Goal: Task Accomplishment & Management: Manage account settings

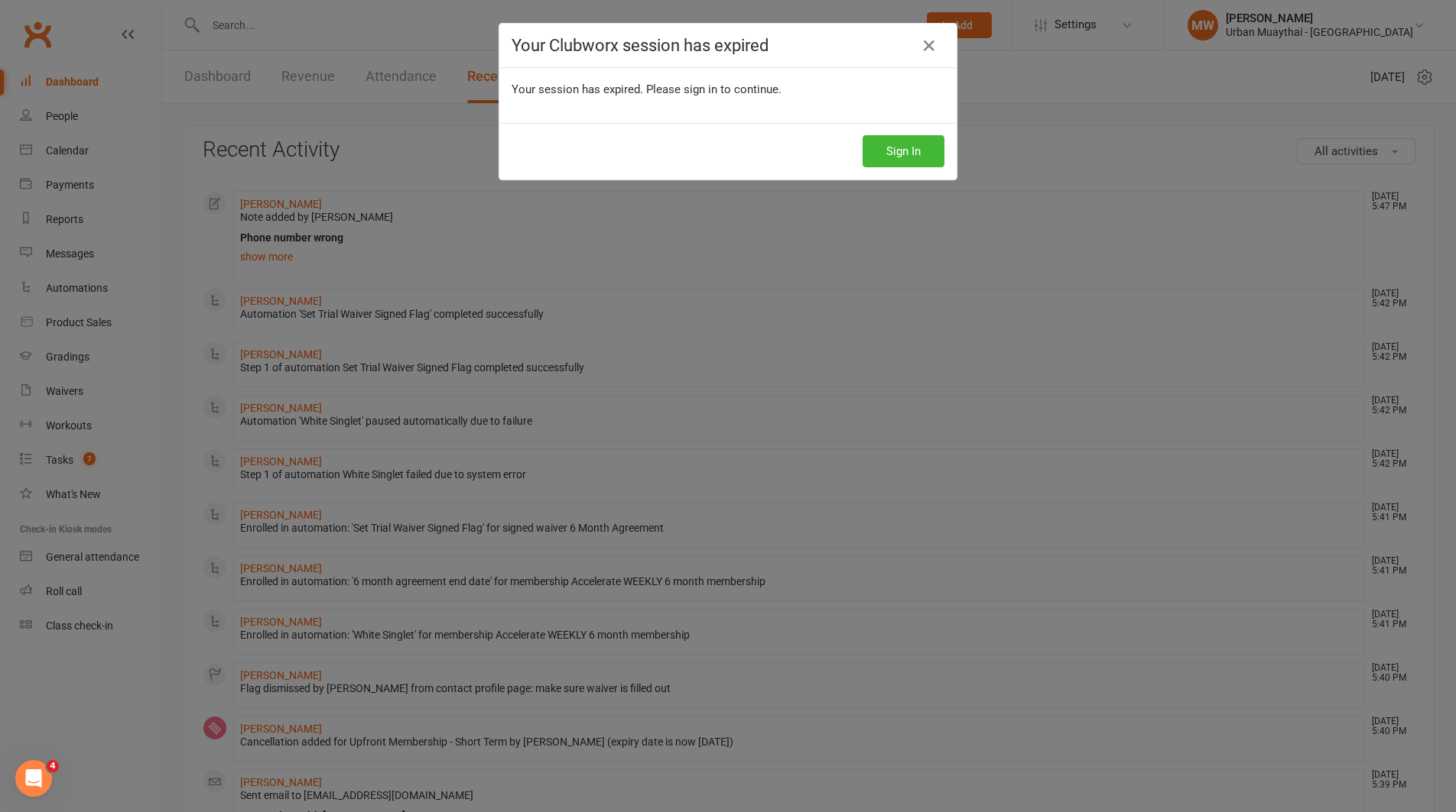
click at [924, 45] on icon at bounding box center [929, 46] width 18 height 18
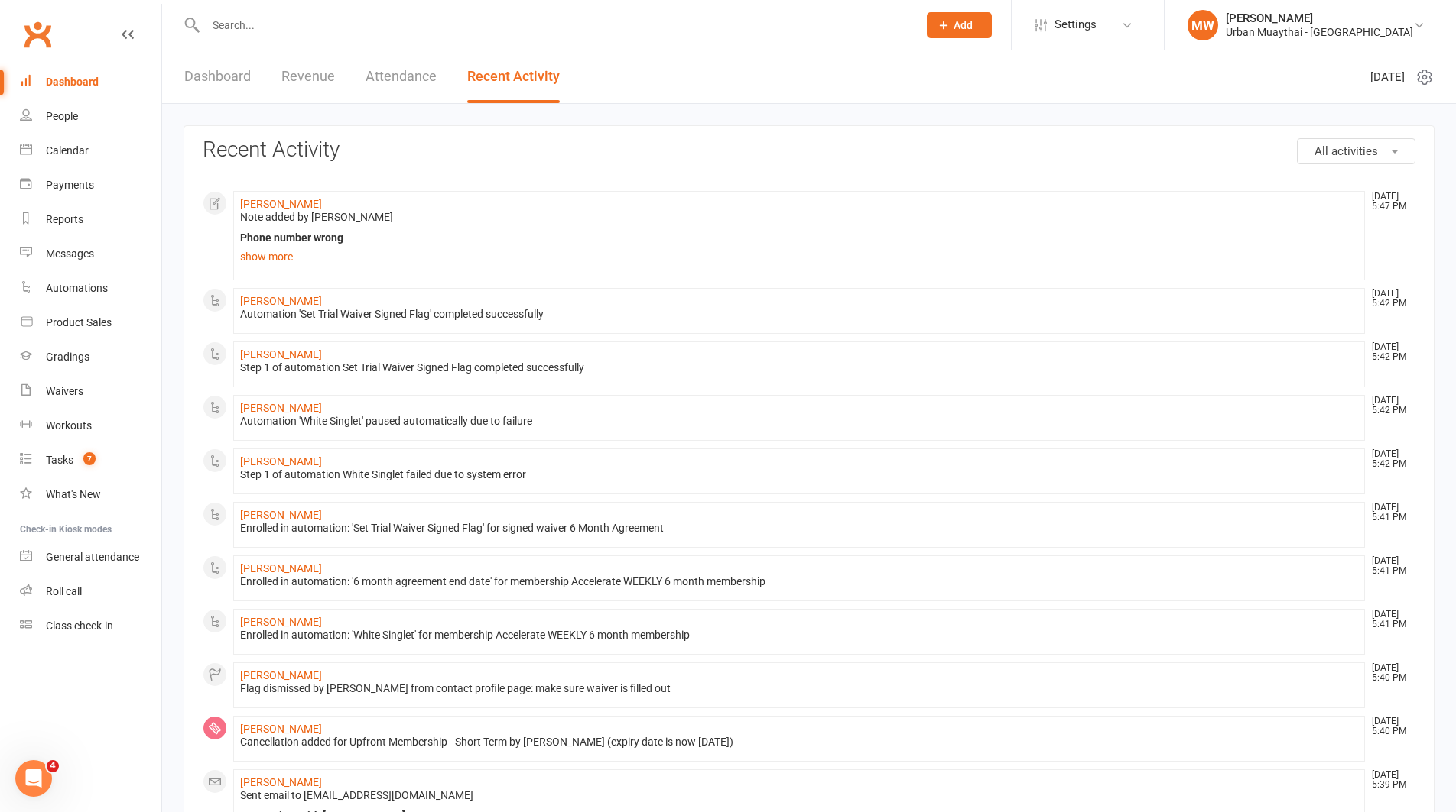
click at [225, 28] on input "text" at bounding box center [554, 25] width 706 height 22
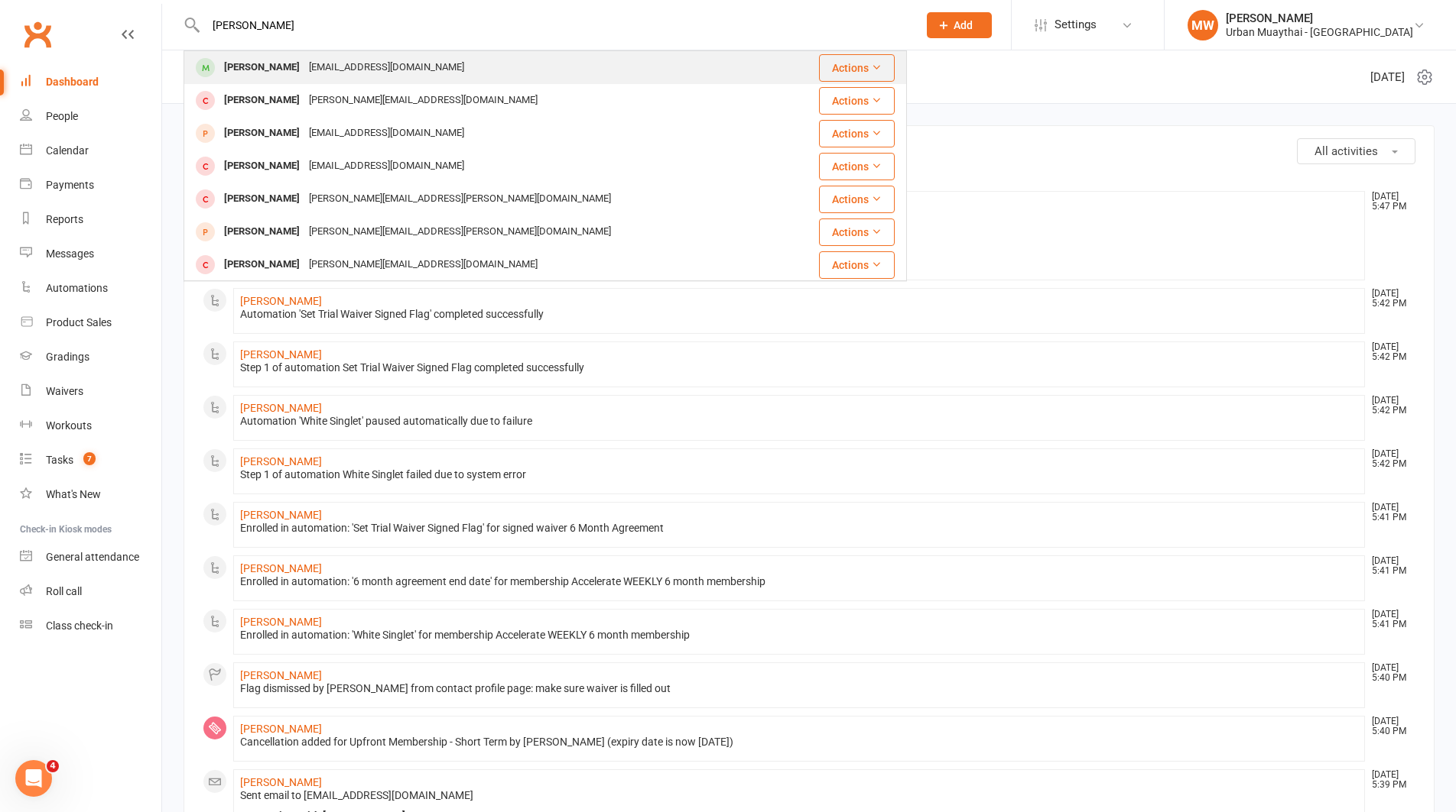
type input "aaron booth"
click at [263, 62] on div "Aaron Booth" at bounding box center [262, 68] width 85 height 23
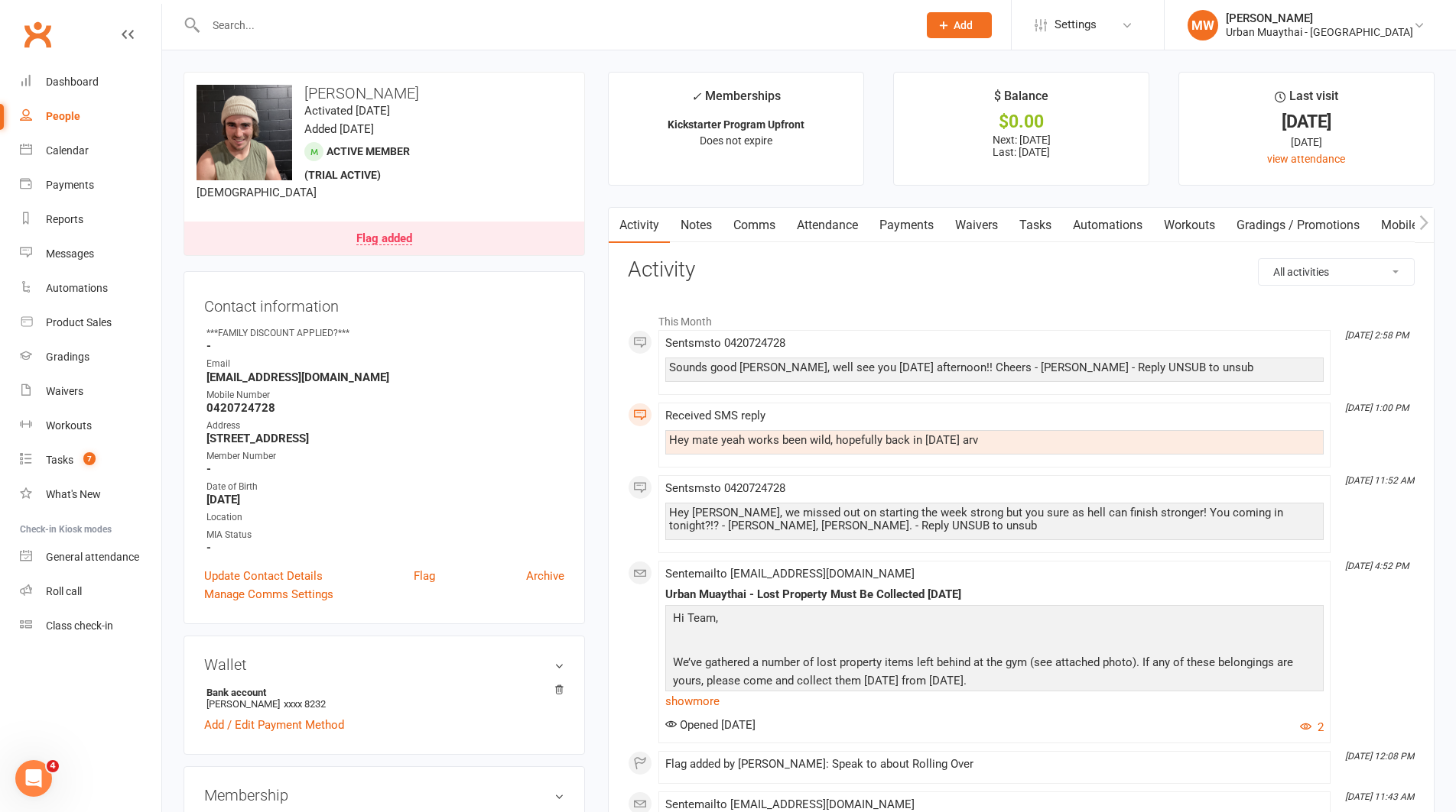
click at [844, 229] on link "Attendance" at bounding box center [827, 225] width 82 height 35
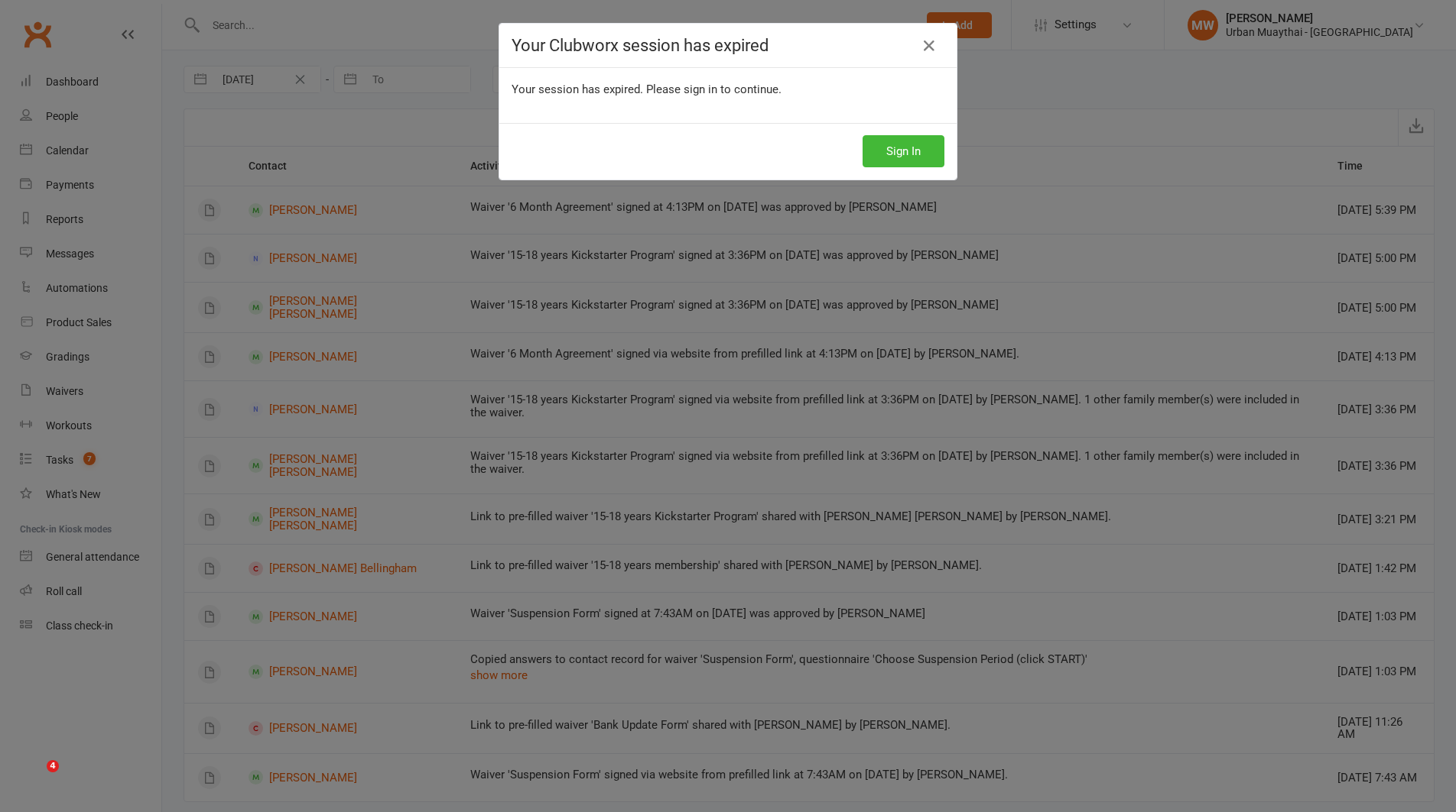
select select "SignedWaiverLogEntry"
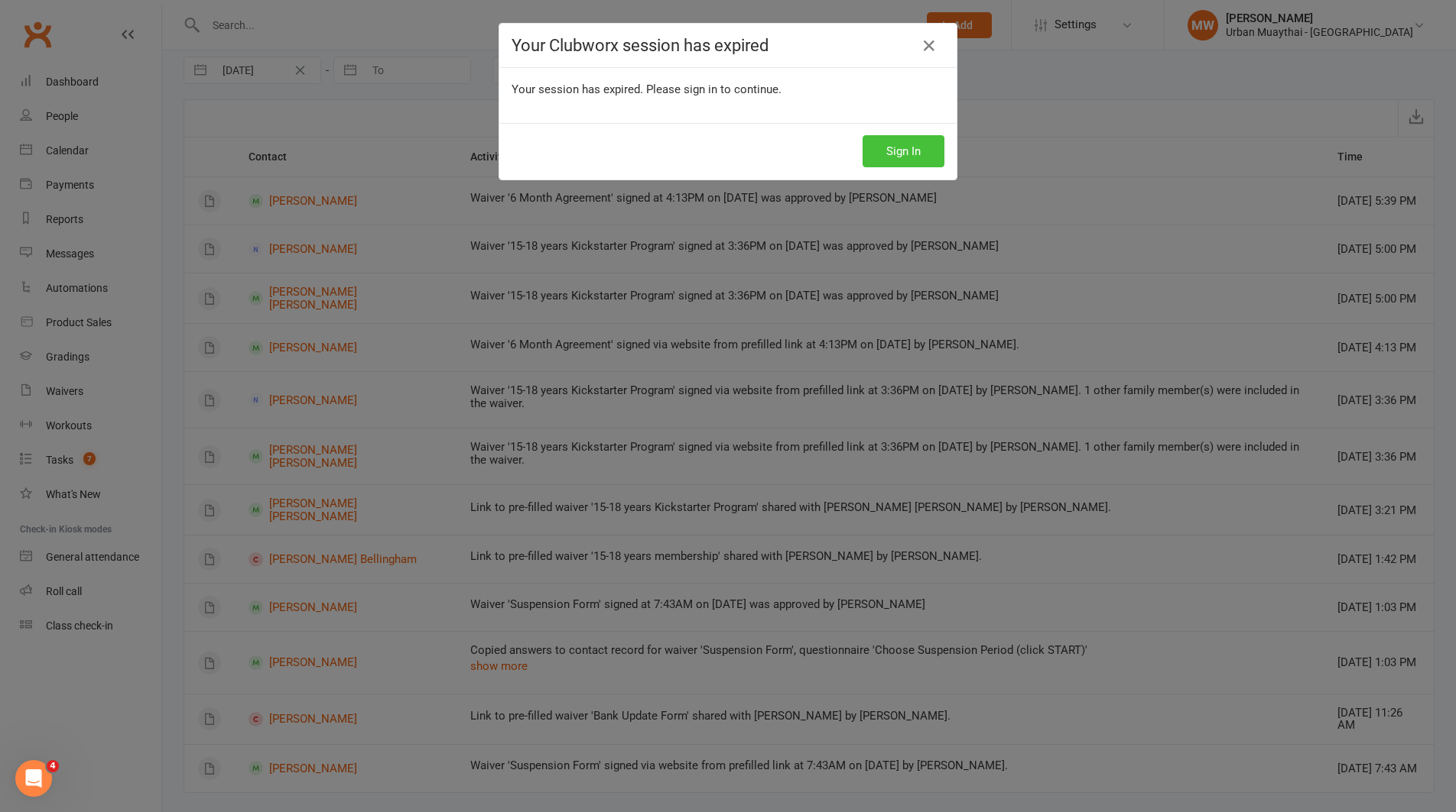
click at [904, 156] on button "Sign In" at bounding box center [903, 152] width 82 height 32
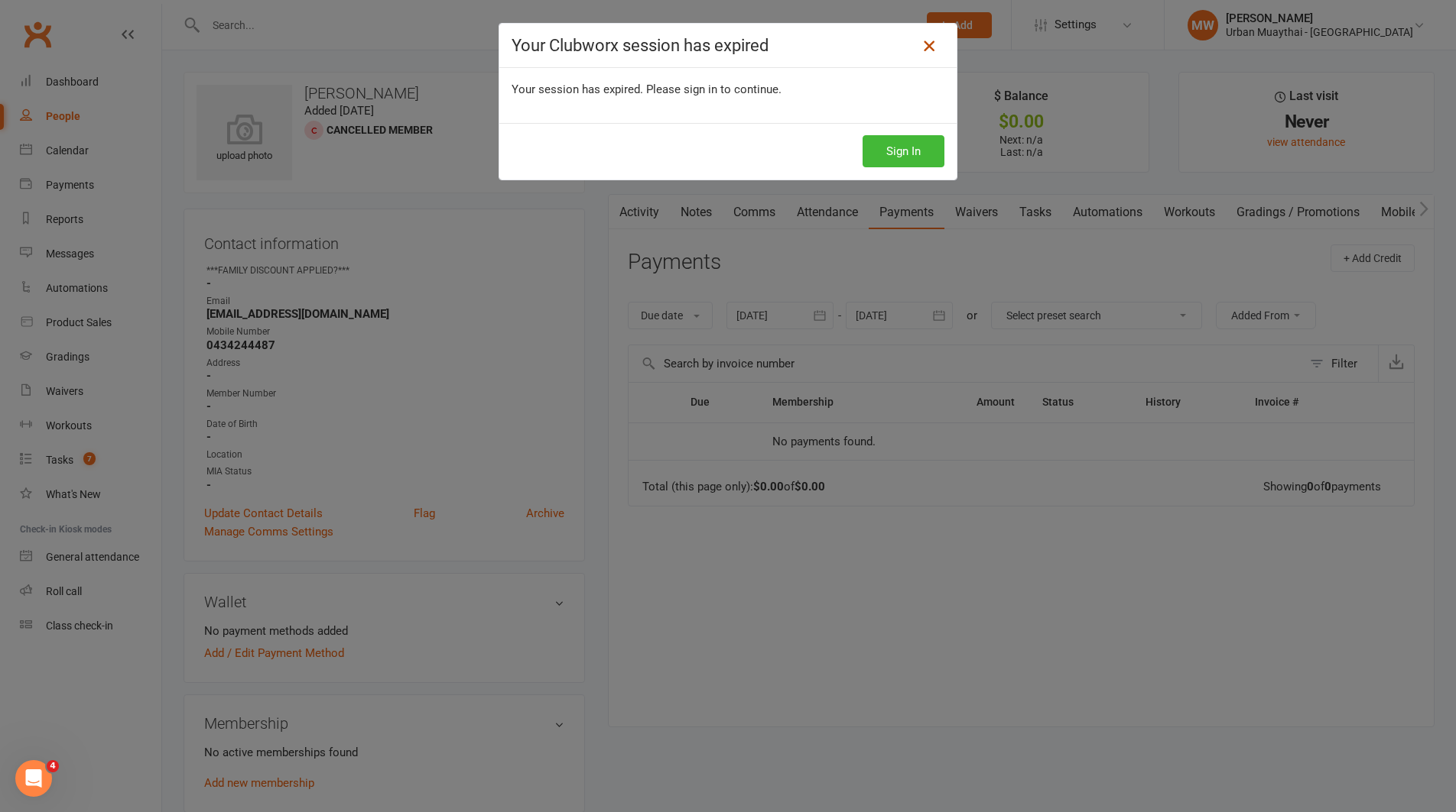
click at [928, 41] on icon at bounding box center [929, 46] width 18 height 18
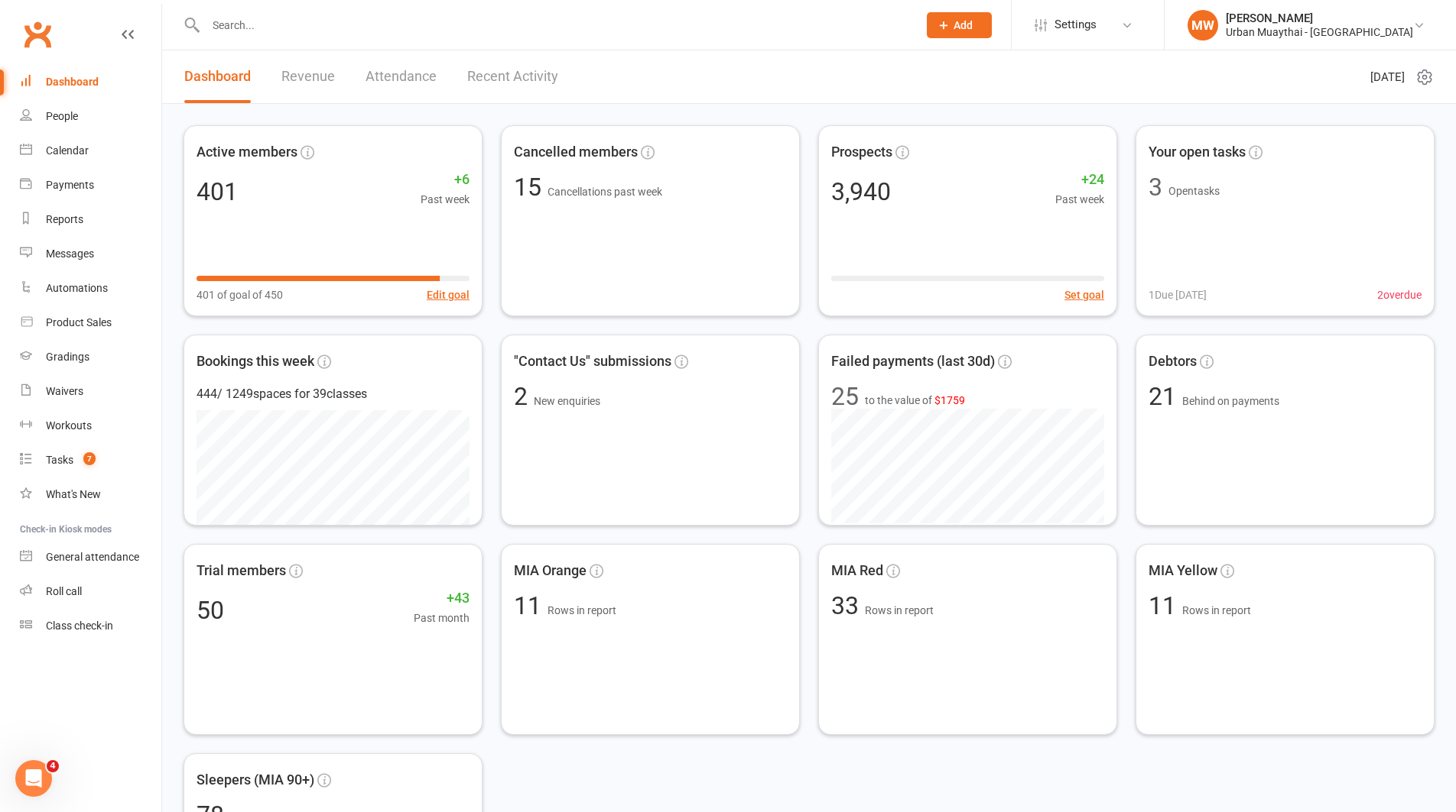
click at [478, 72] on link "Recent Activity" at bounding box center [513, 77] width 91 height 52
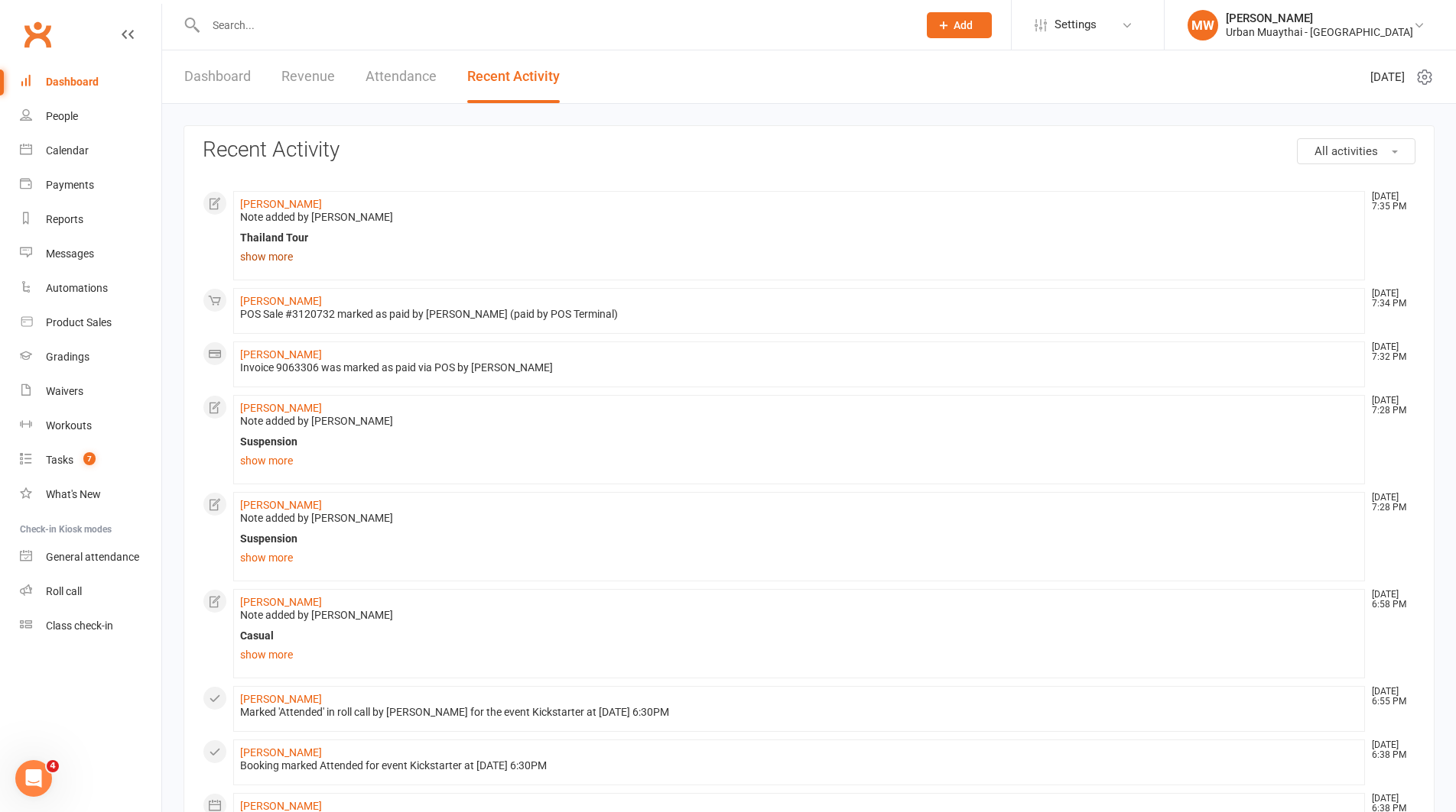
click at [285, 256] on link "show more" at bounding box center [799, 257] width 1118 height 22
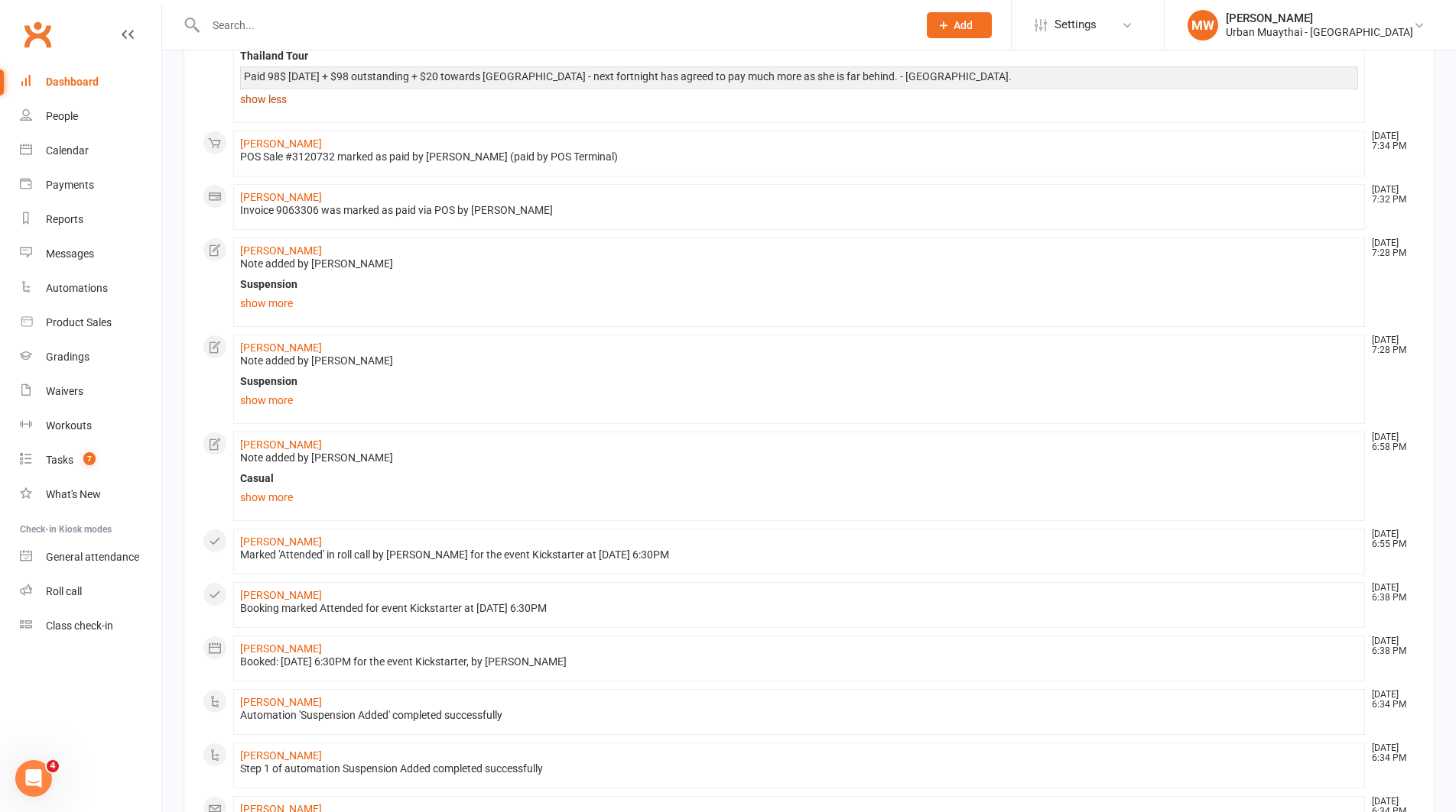
scroll to position [182, 0]
click at [257, 298] on link "show more" at bounding box center [799, 303] width 1118 height 22
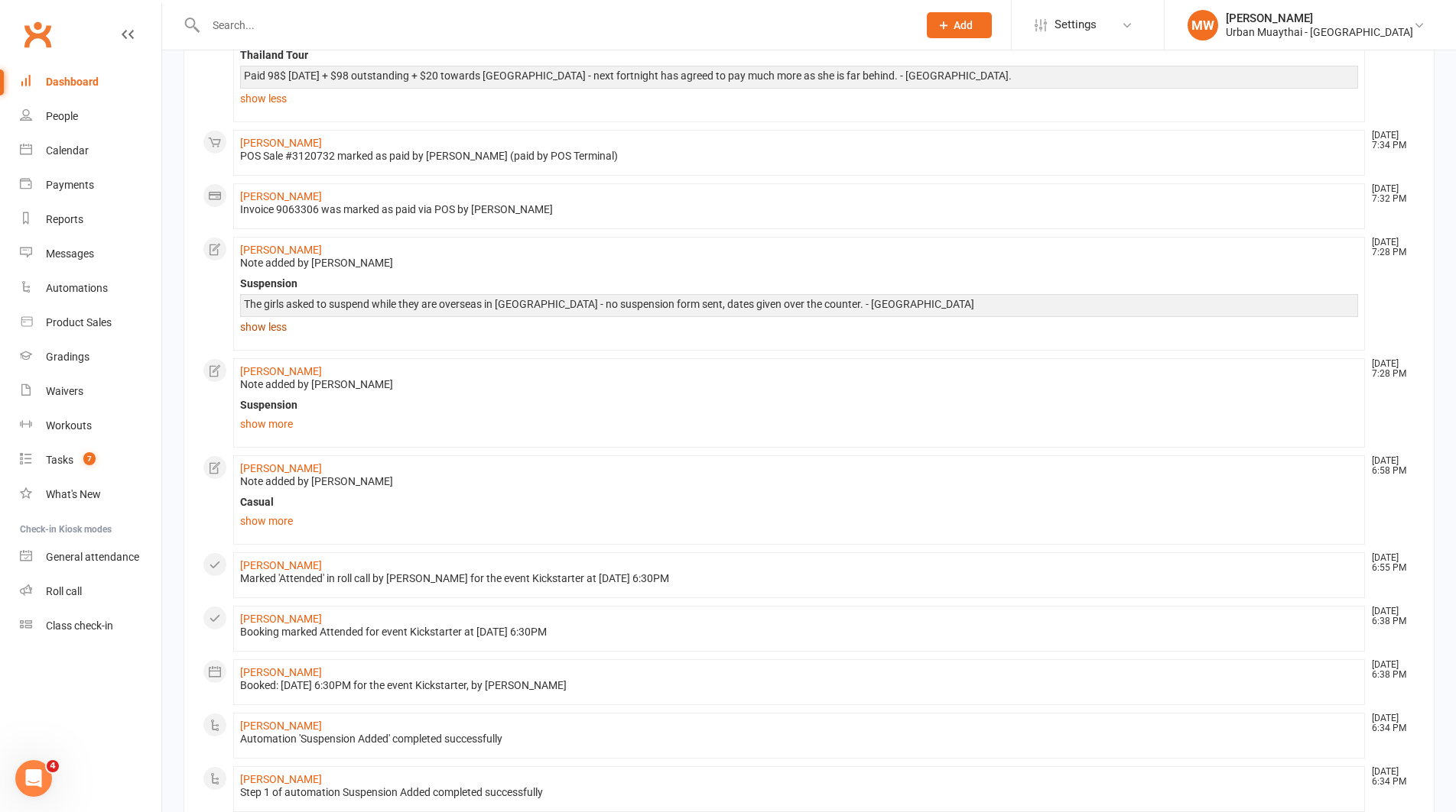
click at [266, 324] on link "show less" at bounding box center [799, 328] width 1118 height 22
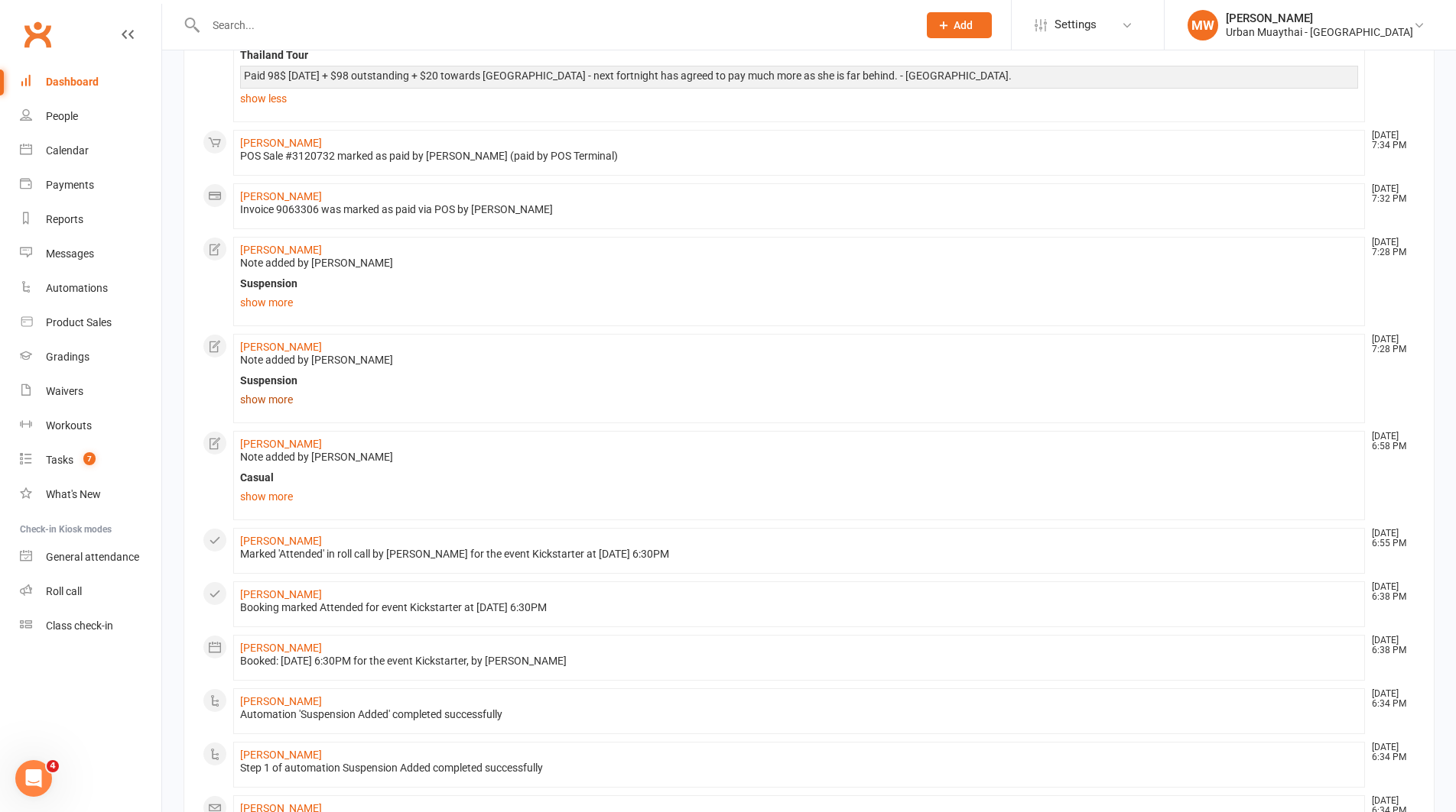
click at [267, 398] on link "show more" at bounding box center [799, 400] width 1118 height 22
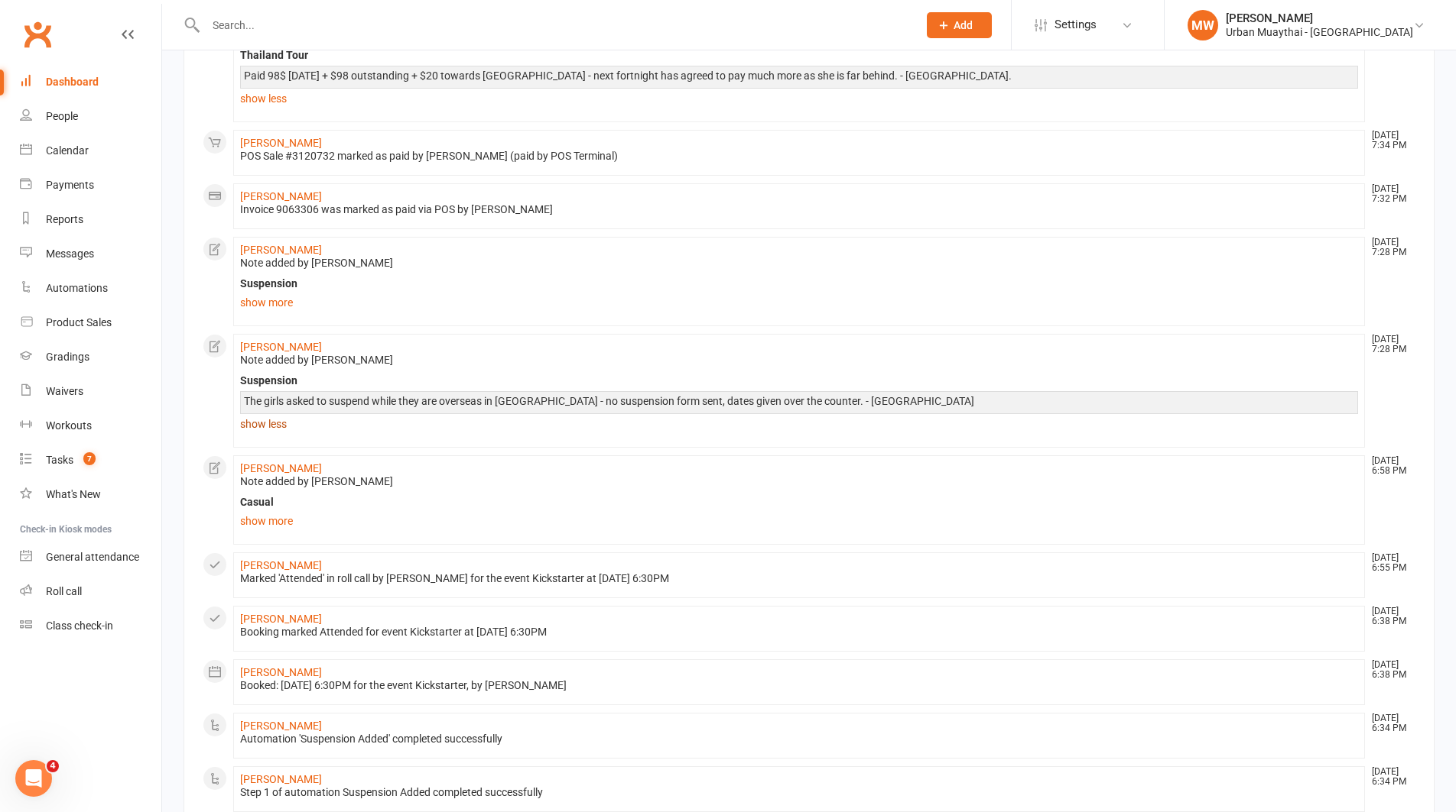
click at [274, 427] on link "show less" at bounding box center [799, 424] width 1118 height 22
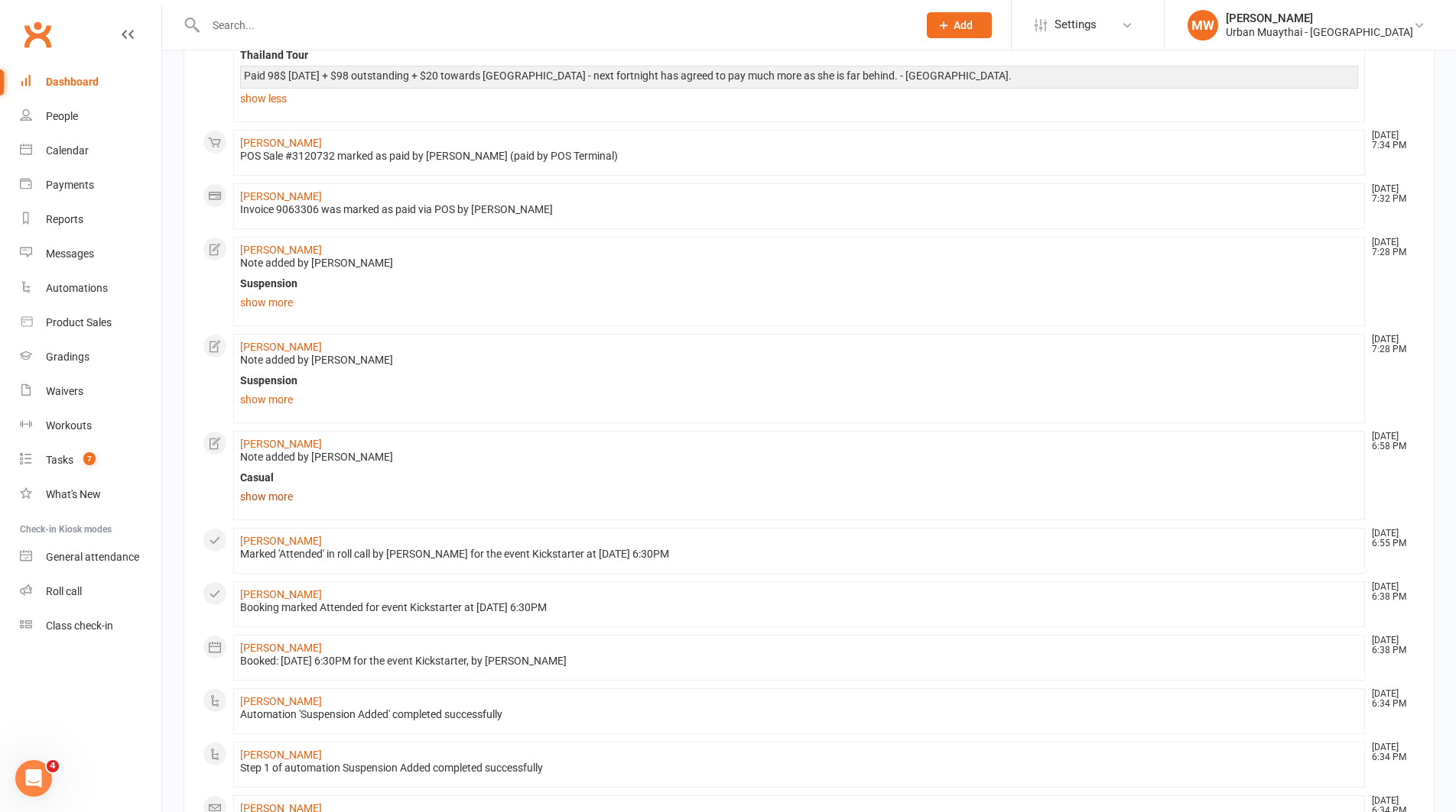
click at [274, 494] on link "show more" at bounding box center [799, 497] width 1118 height 22
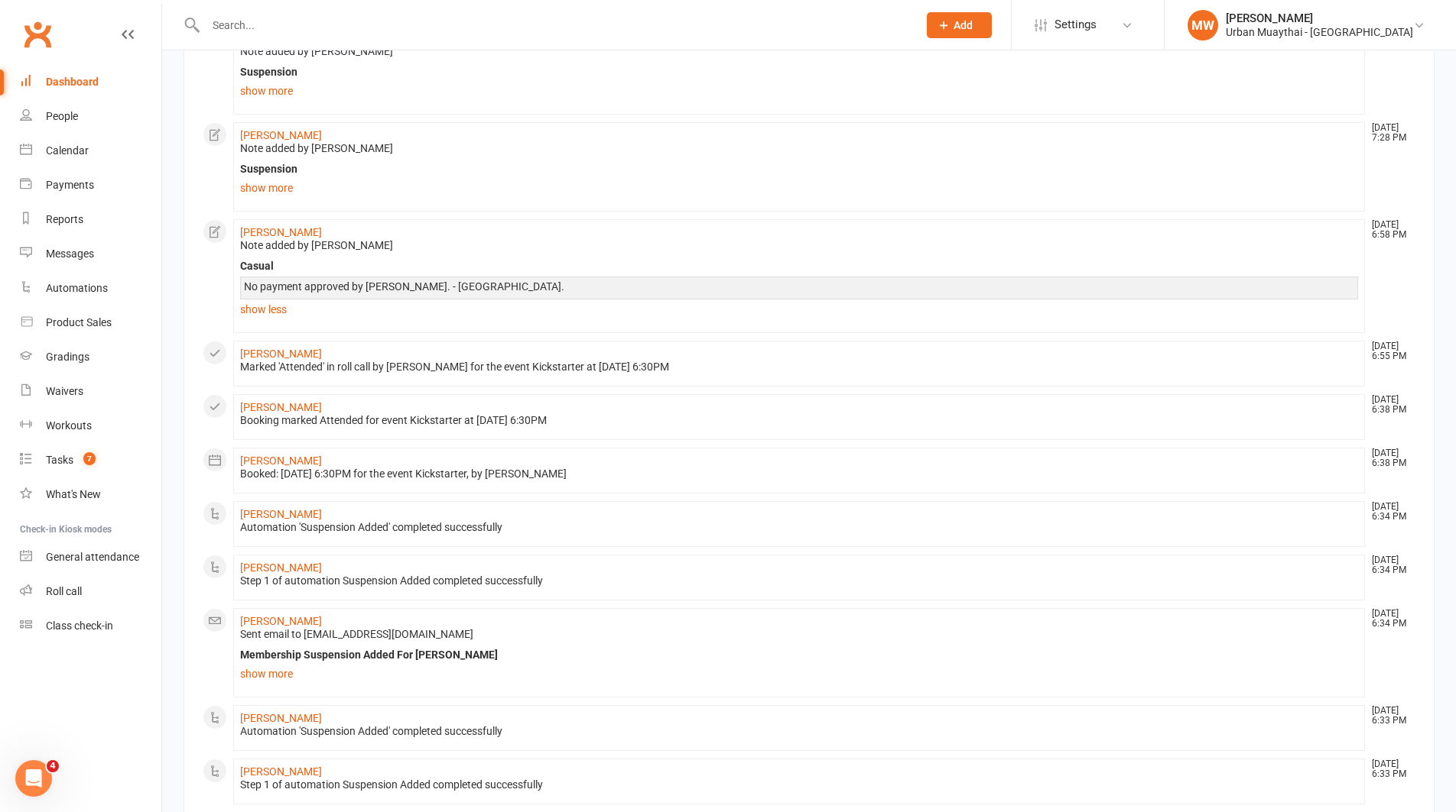
scroll to position [400, 0]
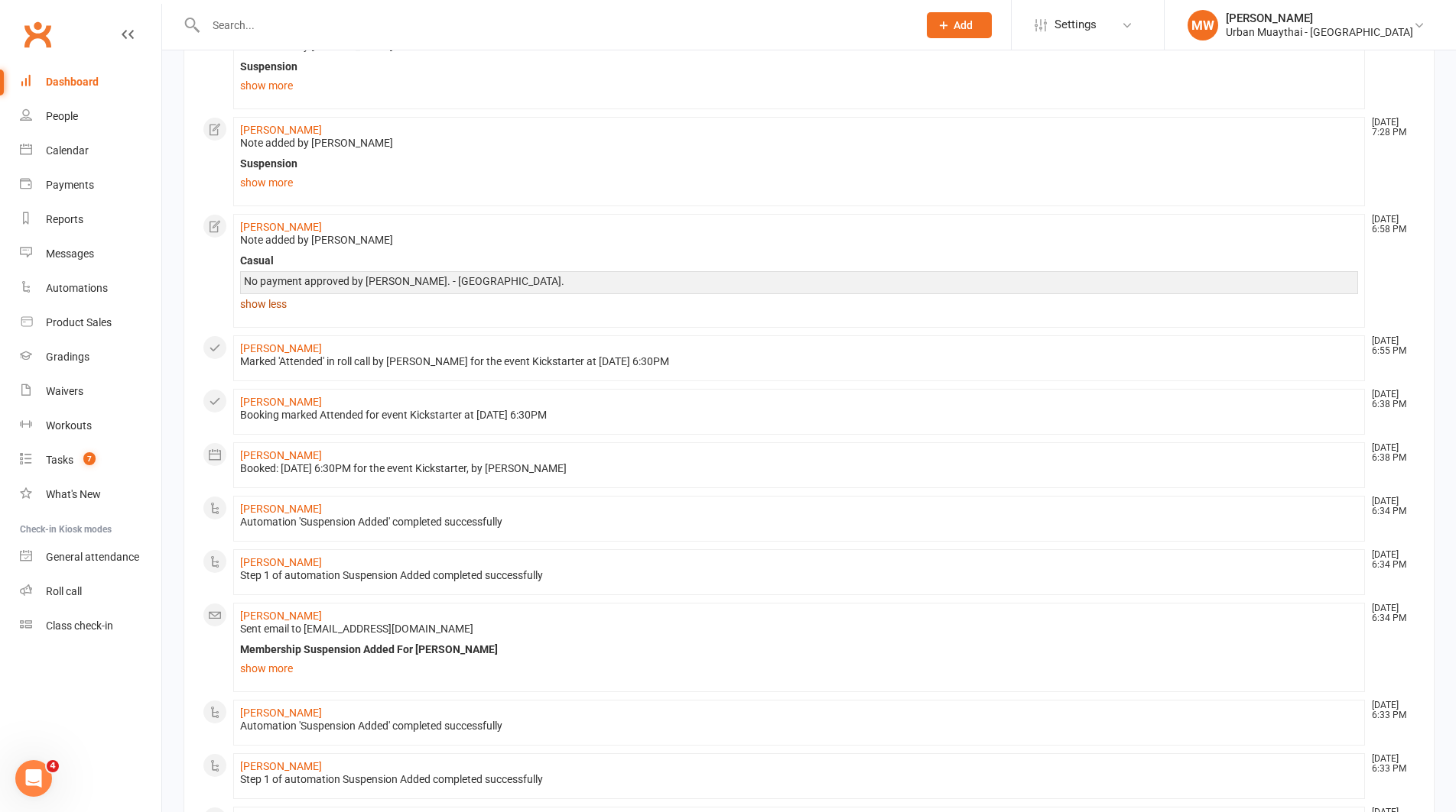
click at [283, 301] on link "show less" at bounding box center [799, 304] width 1118 height 22
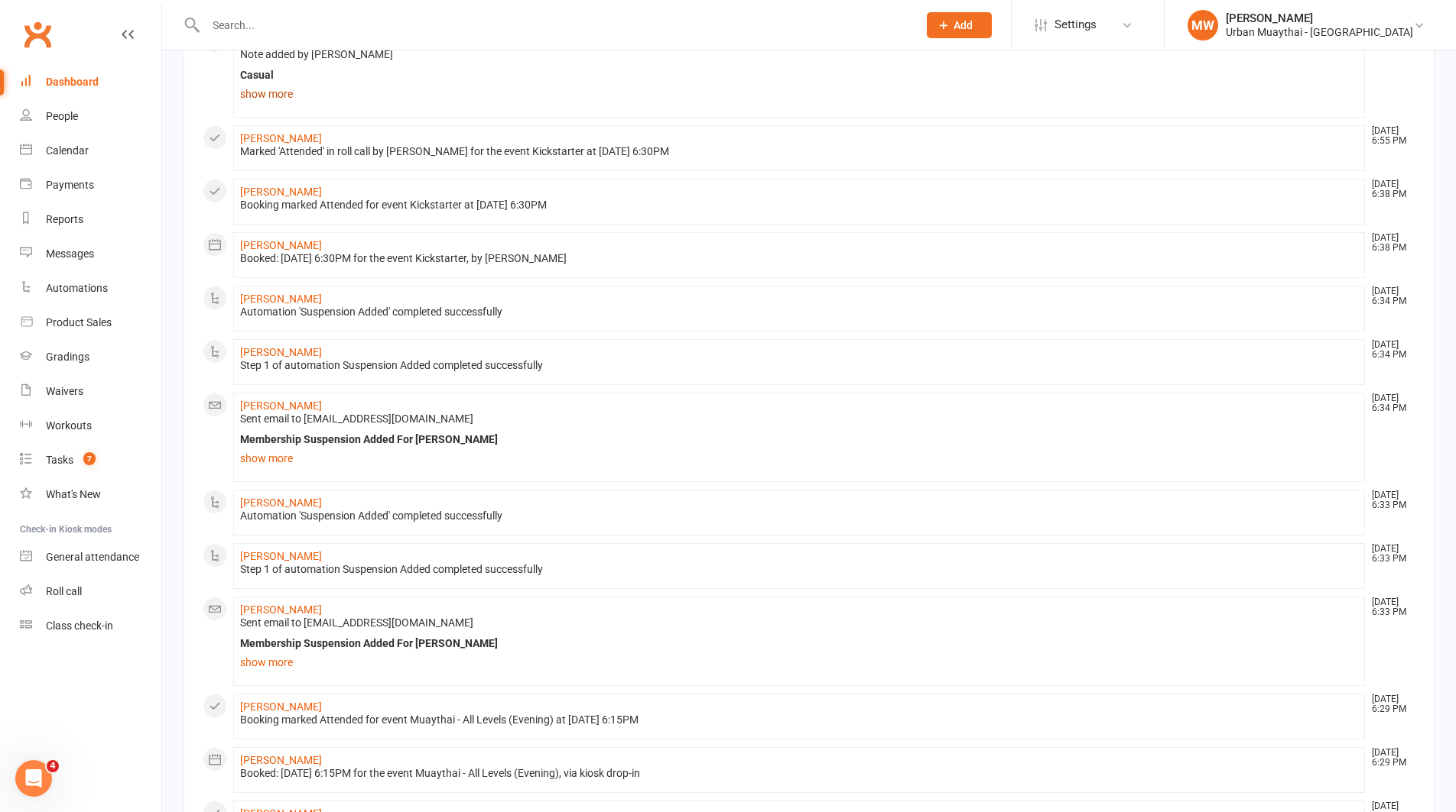
scroll to position [809, 0]
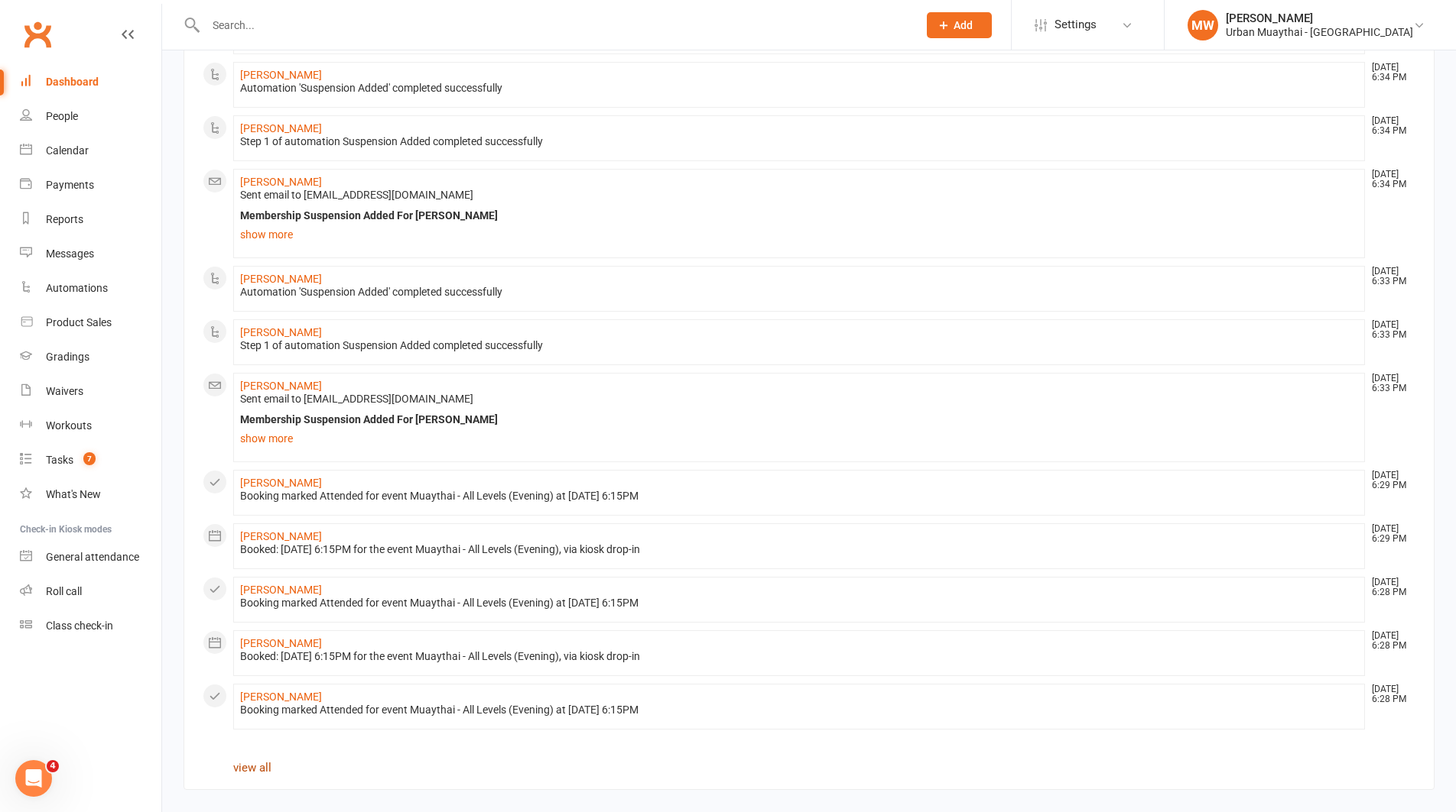
click at [258, 766] on link "view all" at bounding box center [252, 768] width 38 height 14
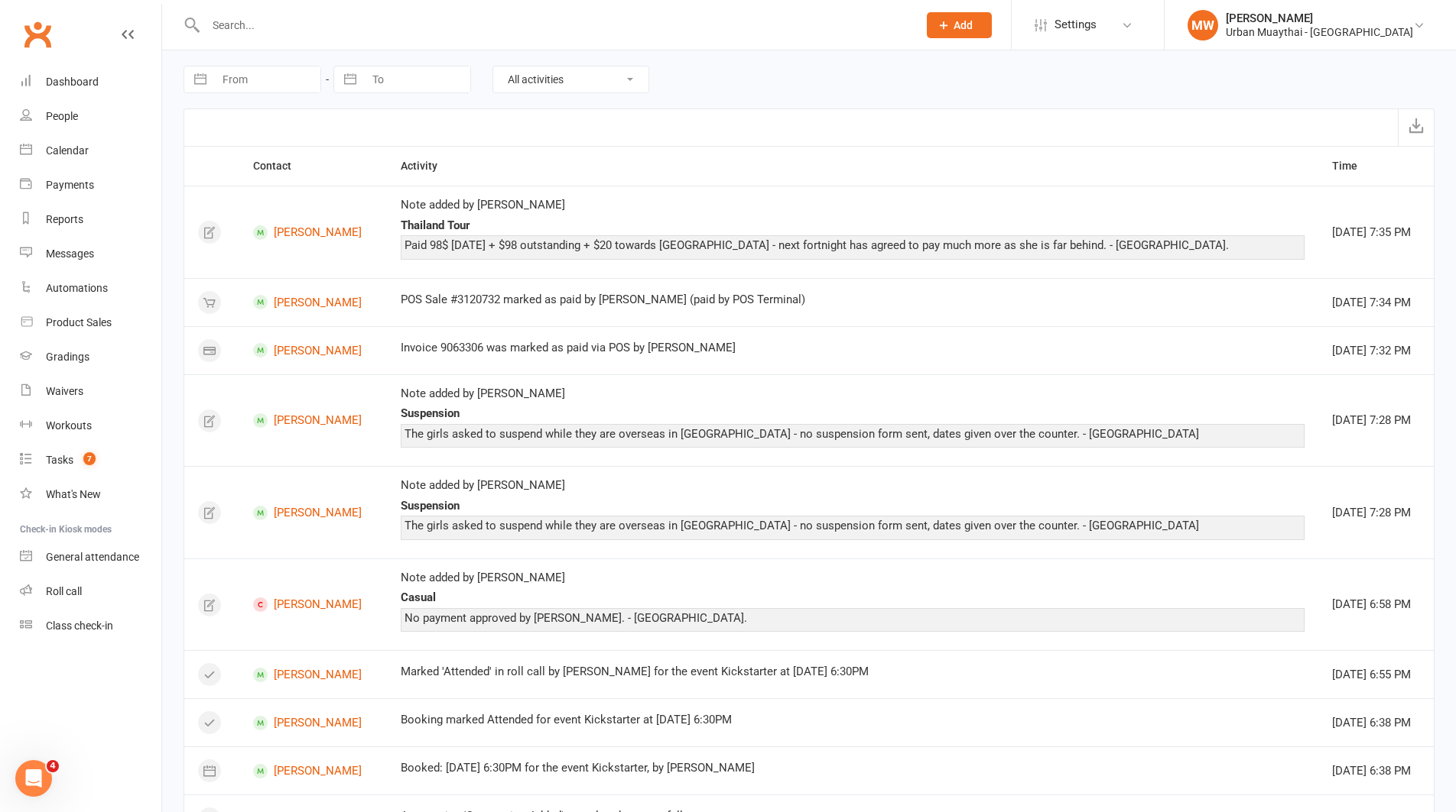
click at [605, 82] on select "All activities Bookings / Attendances Communications Notes Failed SMSes Grading…" at bounding box center [570, 79] width 155 height 26
click at [493, 67] on select "All activities Bookings / Attendances Communications Notes Failed SMSes Grading…" at bounding box center [570, 79] width 155 height 26
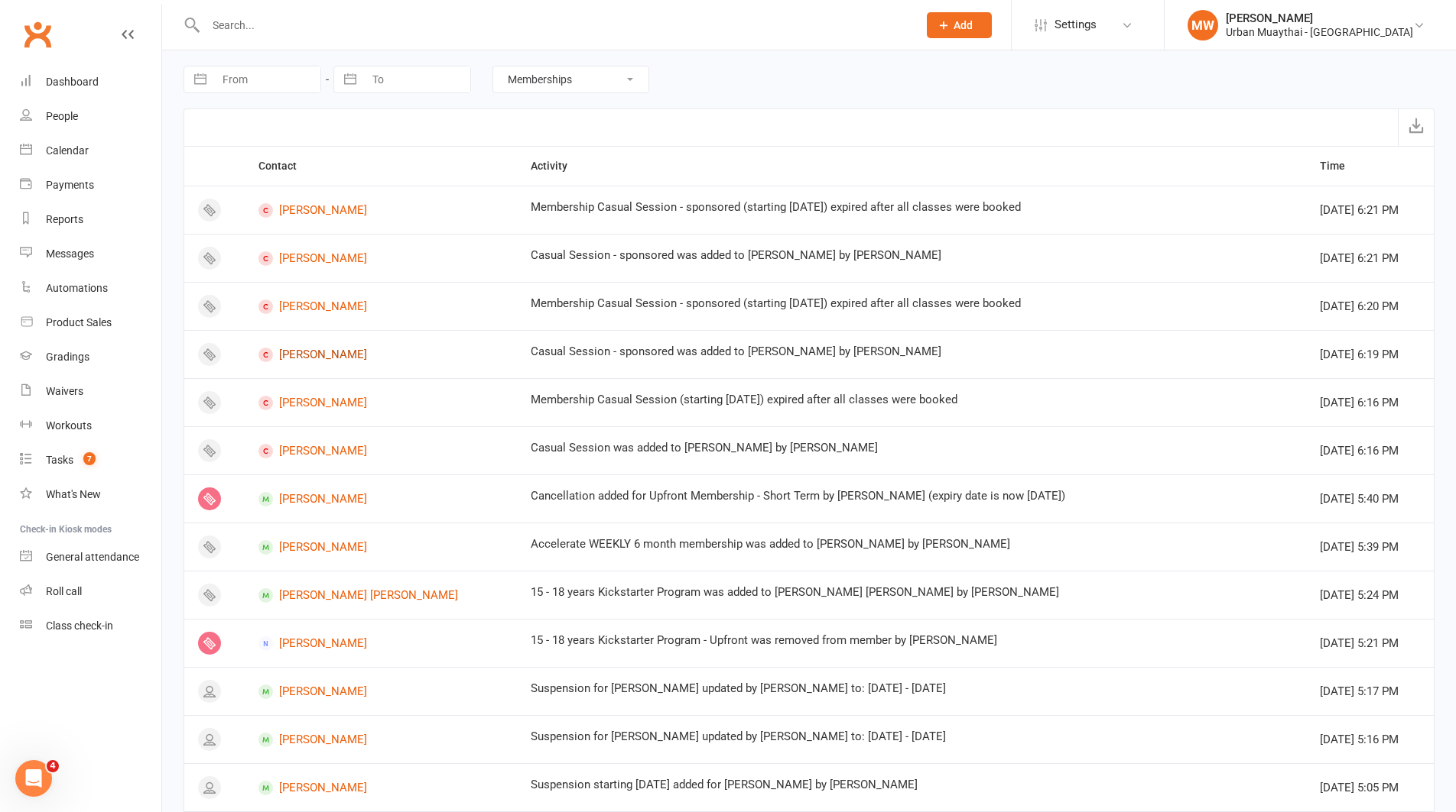
click at [331, 352] on link "Blake Tansey" at bounding box center [380, 355] width 245 height 14
click at [353, 497] on link "[PERSON_NAME]" at bounding box center [380, 500] width 245 height 14
click at [526, 85] on select "All activities Bookings / Attendances Communications Notes Failed SMSes Grading…" at bounding box center [570, 79] width 155 height 26
select select "SignedWaiverLogEntry"
click at [493, 67] on select "All activities Bookings / Attendances Communications Notes Failed SMSes Grading…" at bounding box center [570, 79] width 155 height 26
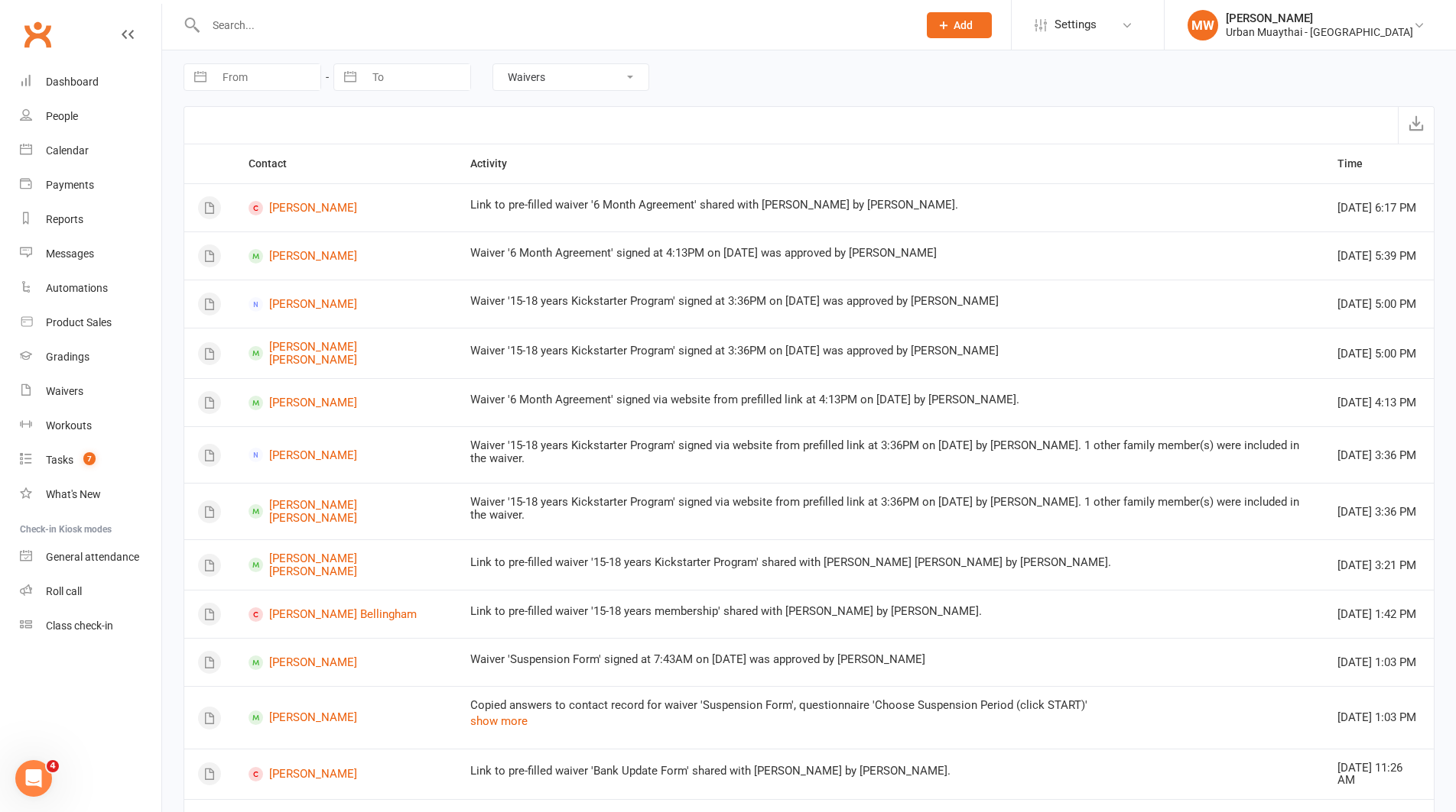
scroll to position [5, 0]
click at [465, 18] on input "text" at bounding box center [554, 25] width 706 height 22
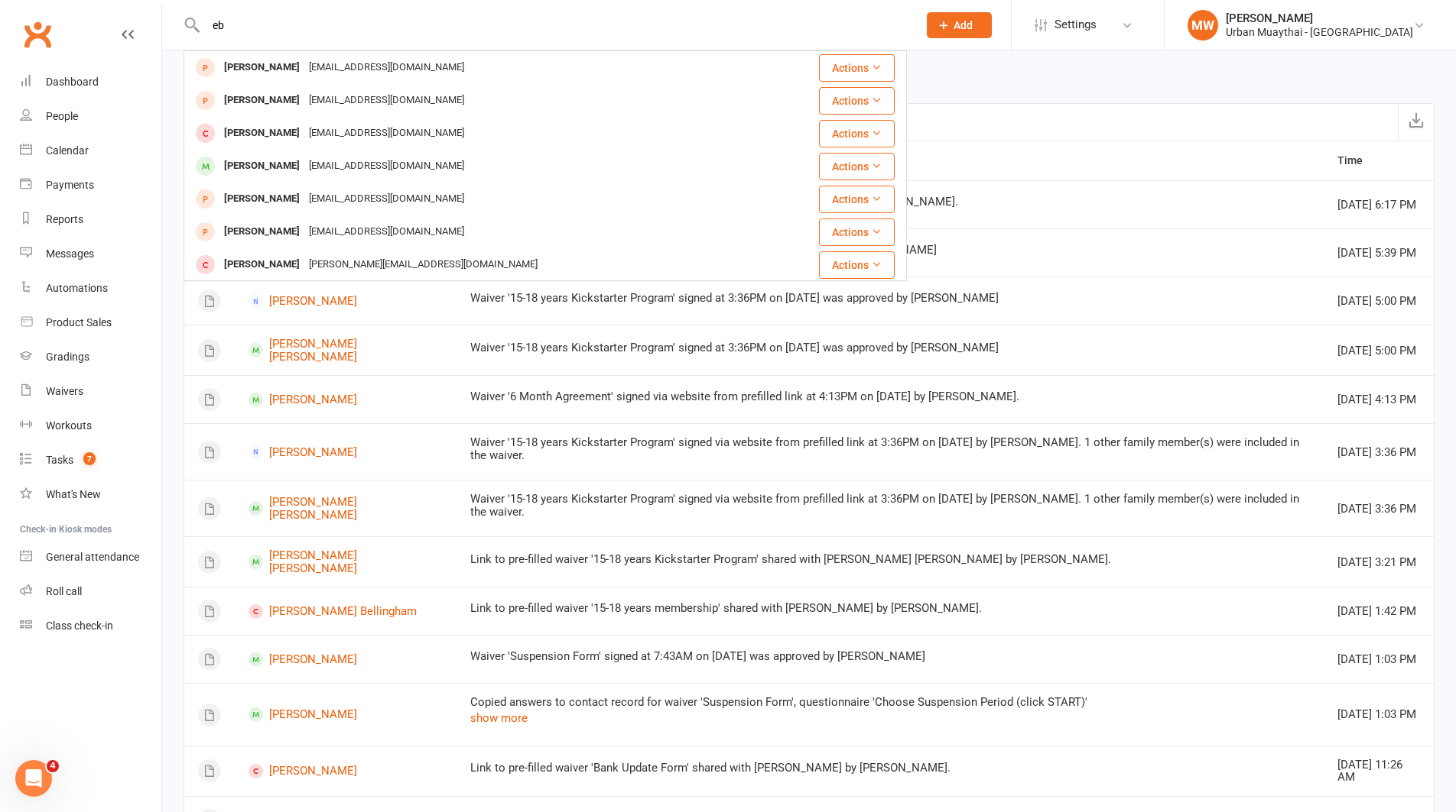
type input "e"
type input "t"
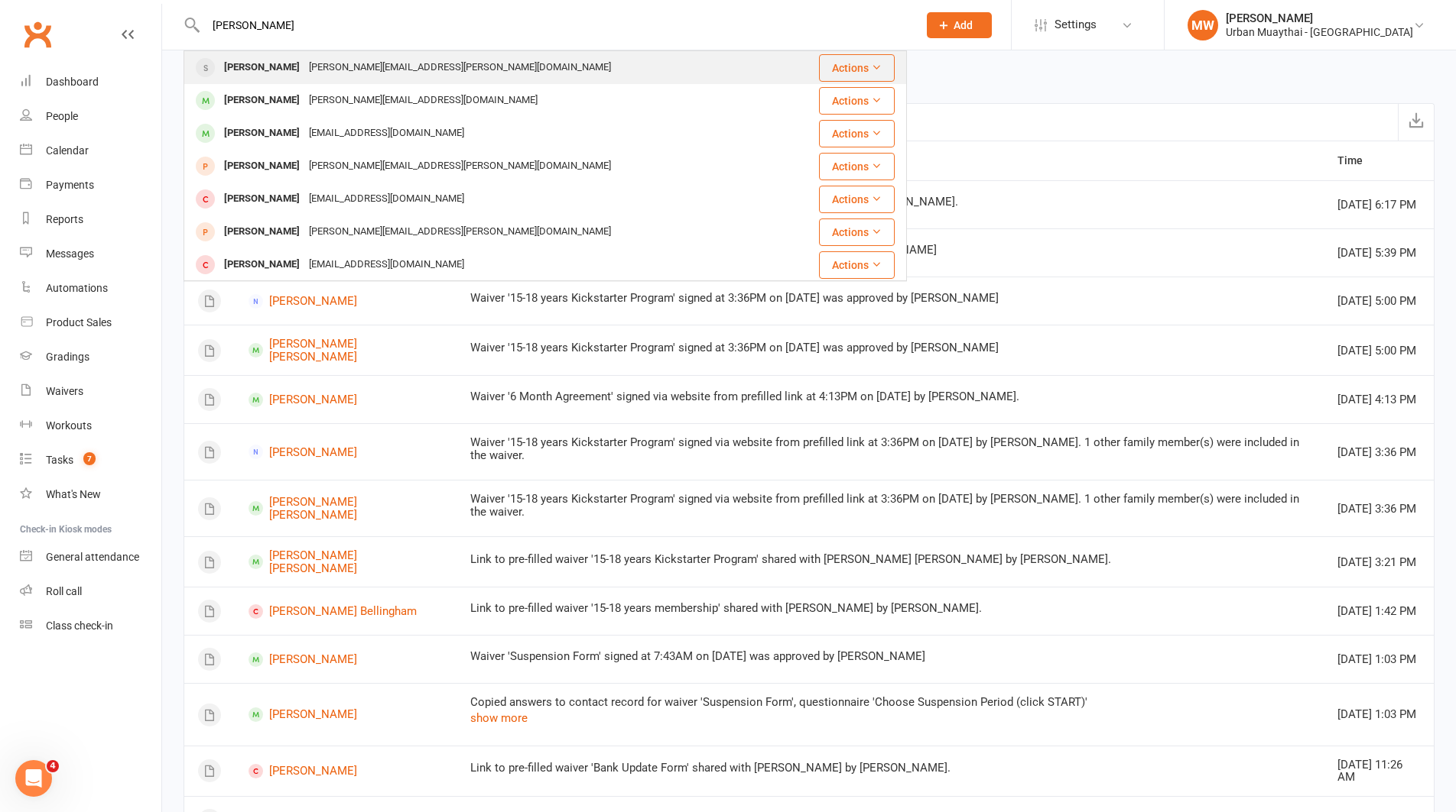
type input "adrian briski"
click at [372, 66] on div "adrian.briski@hotmail.com" at bounding box center [459, 68] width 311 height 23
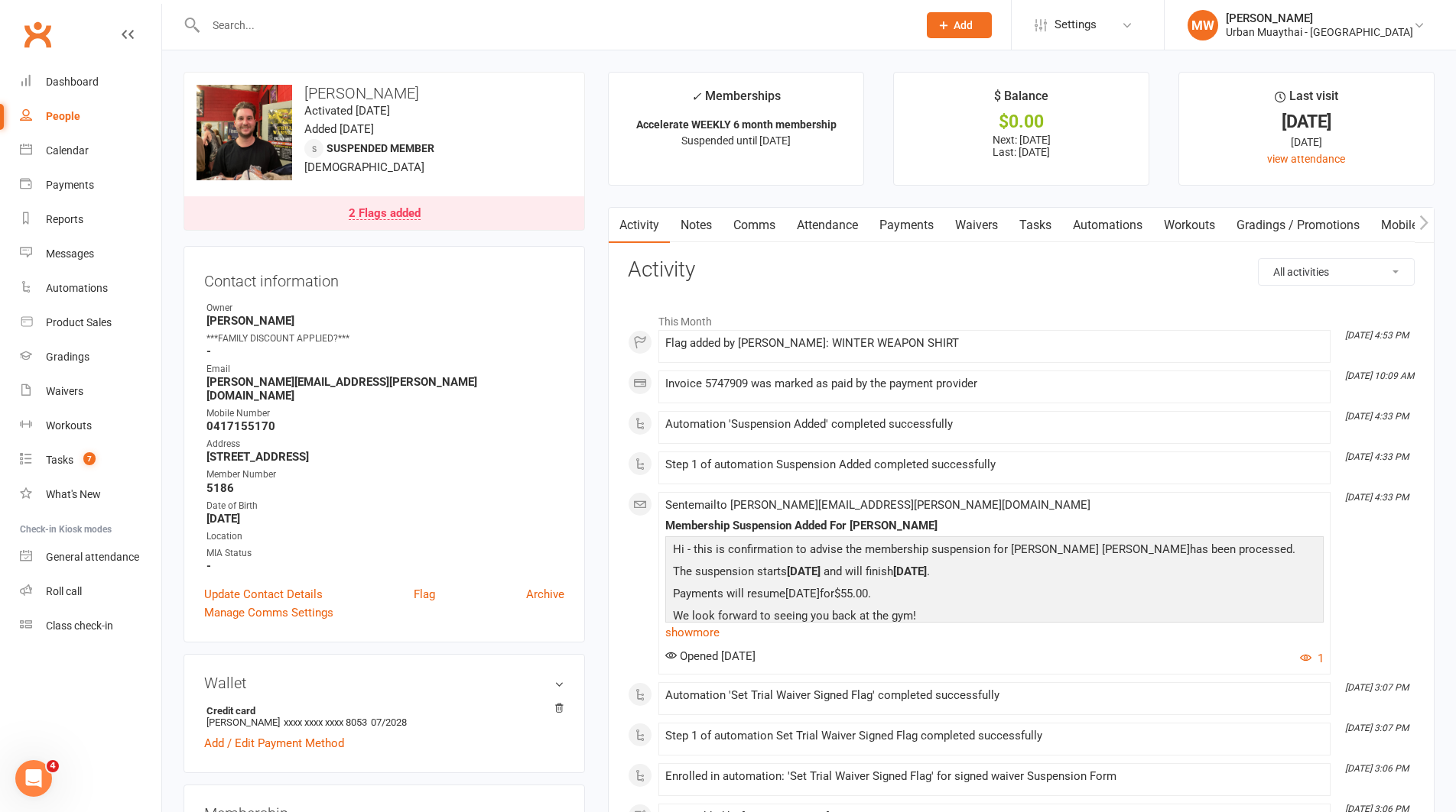
click at [682, 222] on link "Notes" at bounding box center [696, 225] width 52 height 35
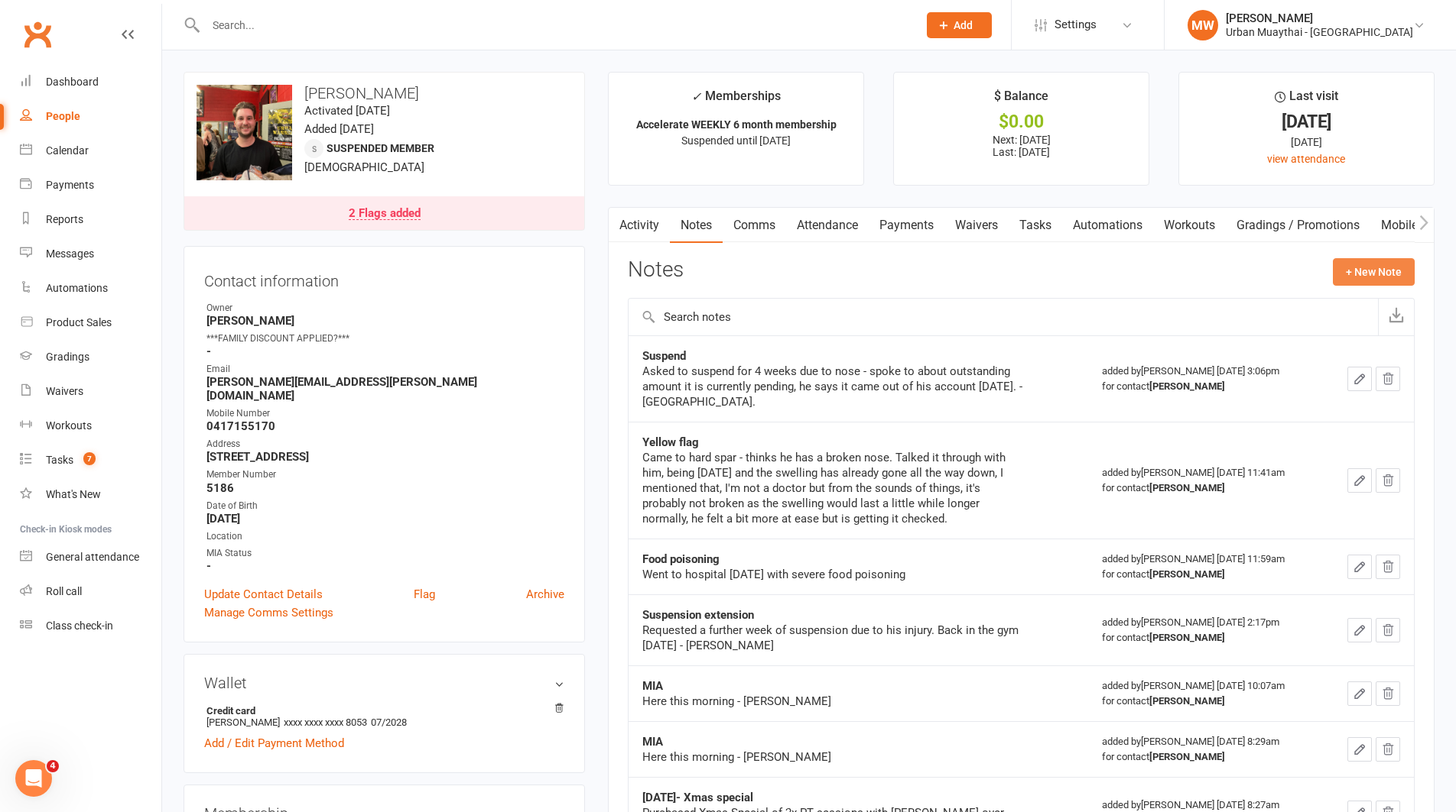
click at [1351, 267] on button "+ New Note" at bounding box center [1373, 272] width 82 height 27
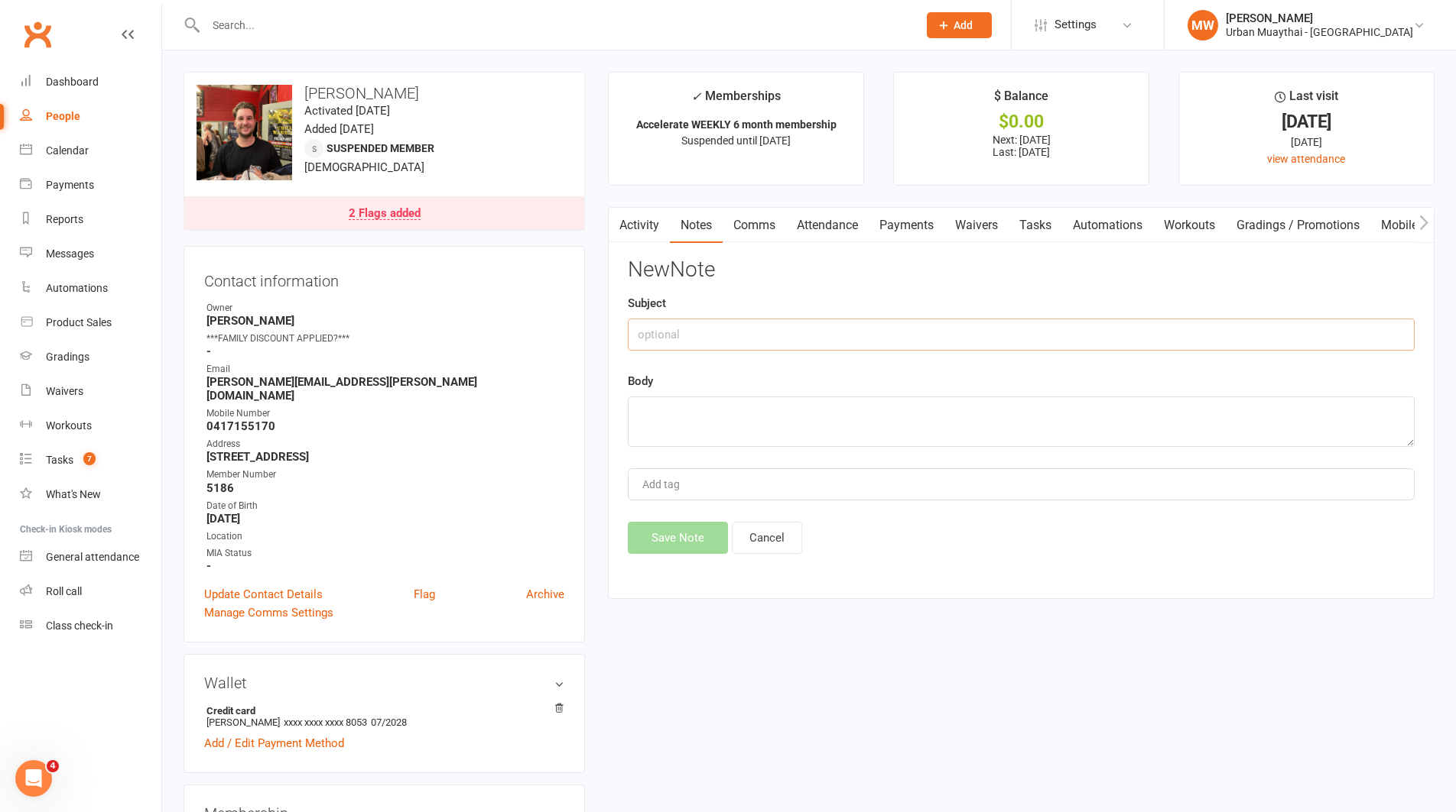
click at [816, 329] on input "text" at bounding box center [1021, 335] width 787 height 32
type input "Broken nose"
click at [770, 417] on textarea at bounding box center [1021, 422] width 787 height 51
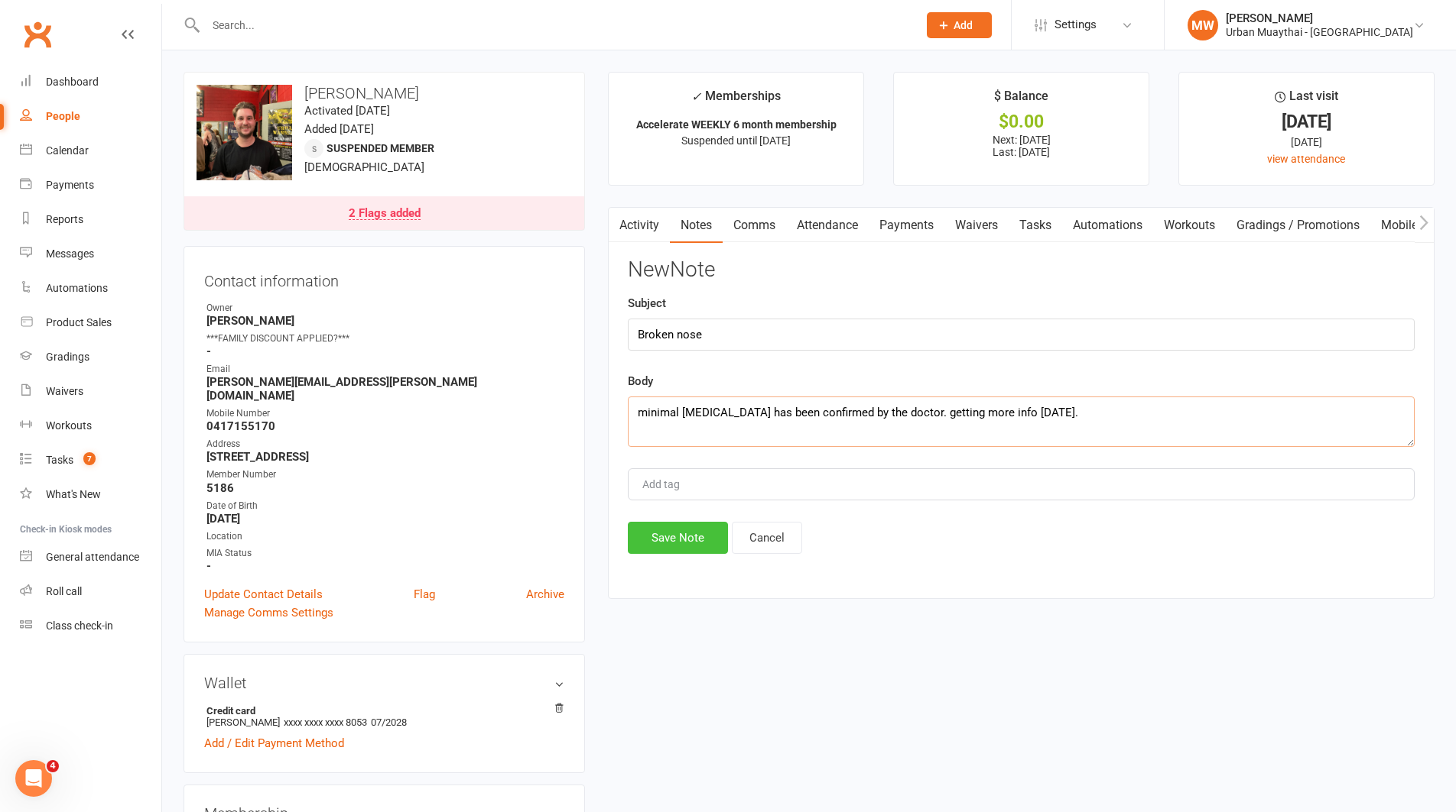
type textarea "minimal [MEDICAL_DATA] has been confirmed by the doctor. getting more info [DAT…"
click at [652, 536] on button "Save Note" at bounding box center [677, 539] width 100 height 32
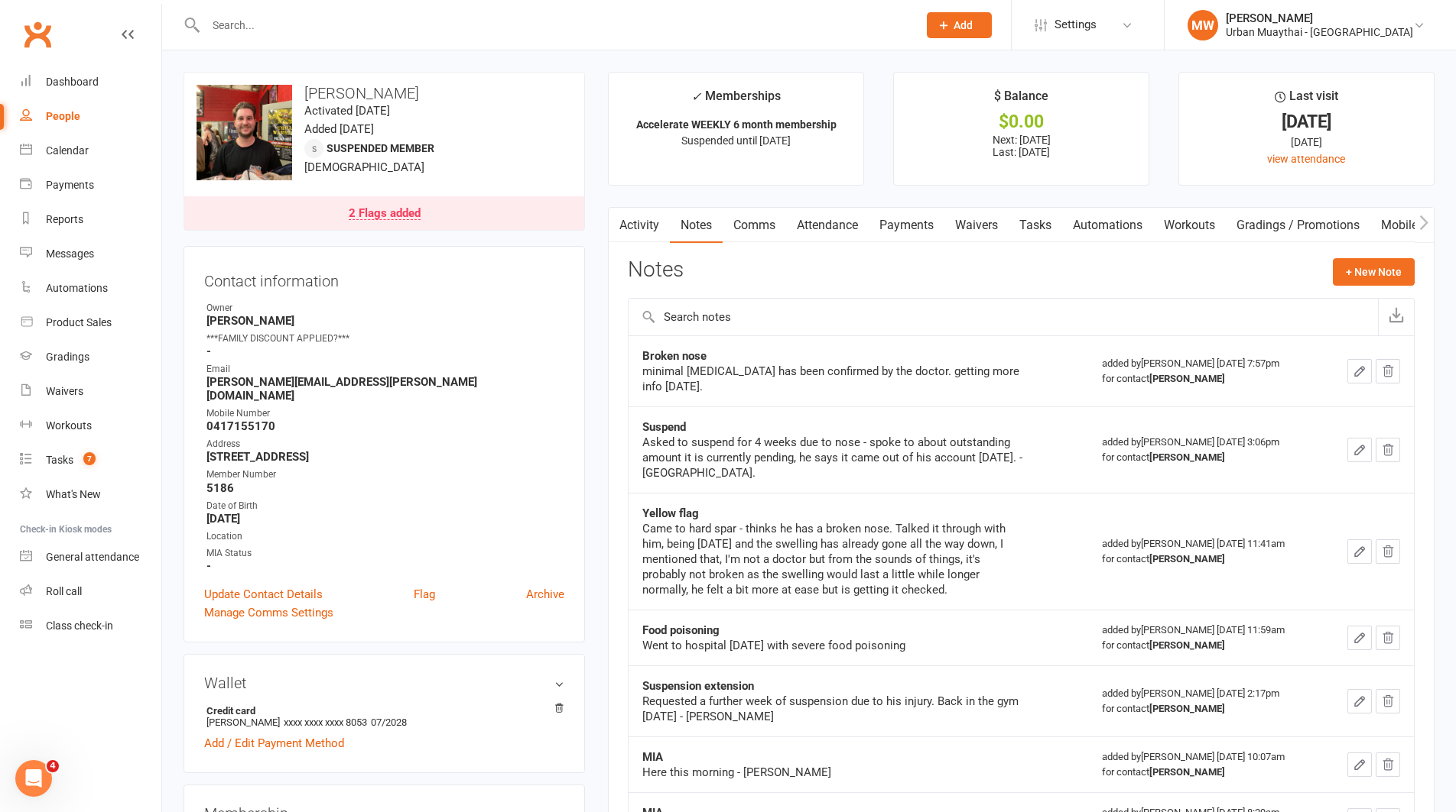
click at [886, 28] on input "text" at bounding box center [554, 25] width 706 height 22
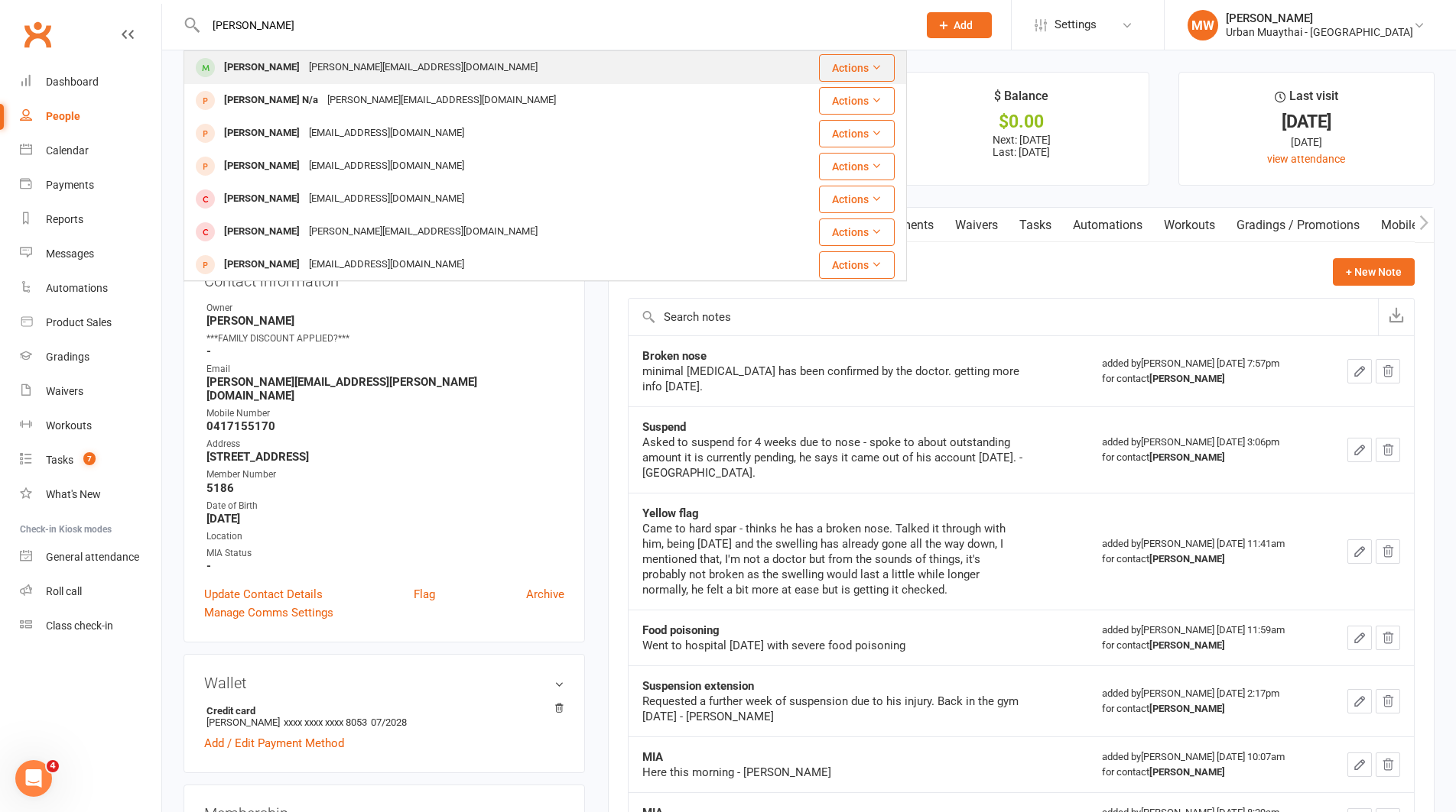
type input "jess cox"
click at [786, 63] on div "Actions" at bounding box center [840, 68] width 108 height 27
click at [762, 64] on div "Jessica Cox jessica_kate_cox@hotmail.com" at bounding box center [485, 68] width 599 height 32
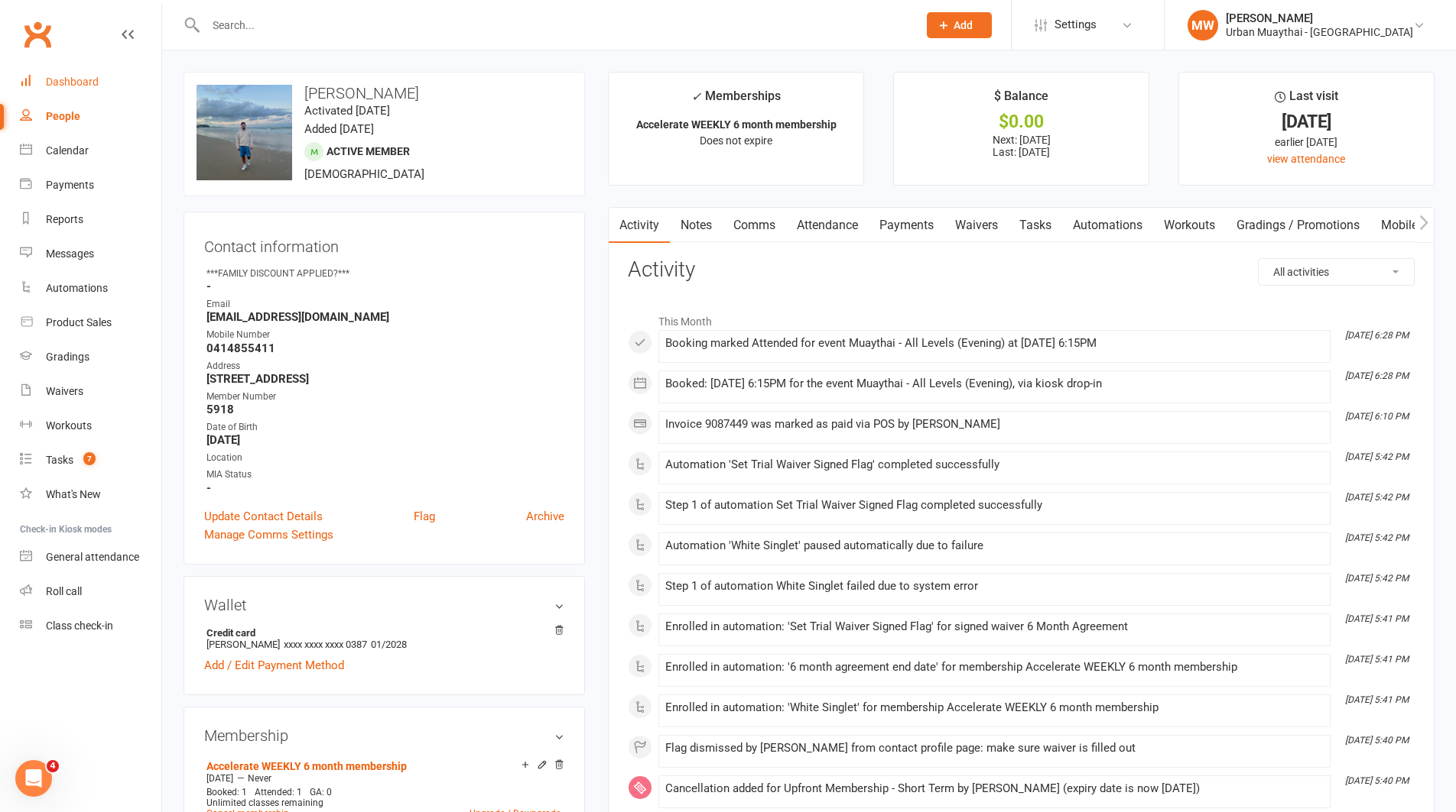
click at [79, 78] on div "Dashboard" at bounding box center [72, 82] width 52 height 13
